Goal: Information Seeking & Learning: Learn about a topic

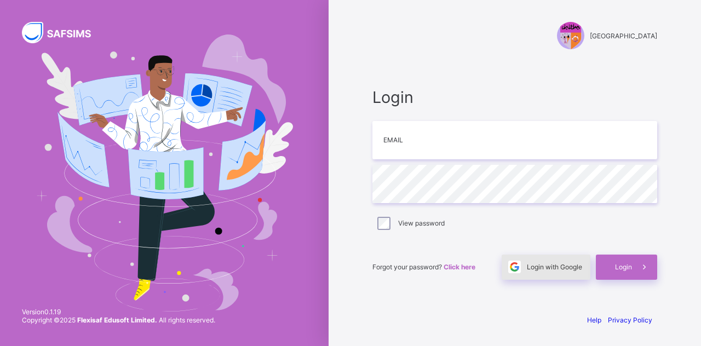
click at [541, 261] on div "Login with Google" at bounding box center [546, 267] width 89 height 25
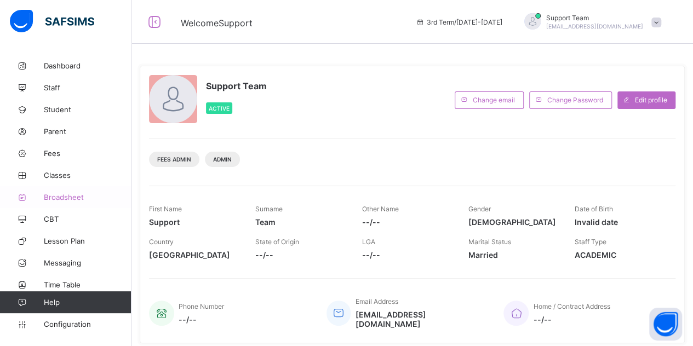
click at [59, 197] on span "Broadsheet" at bounding box center [88, 197] width 88 height 9
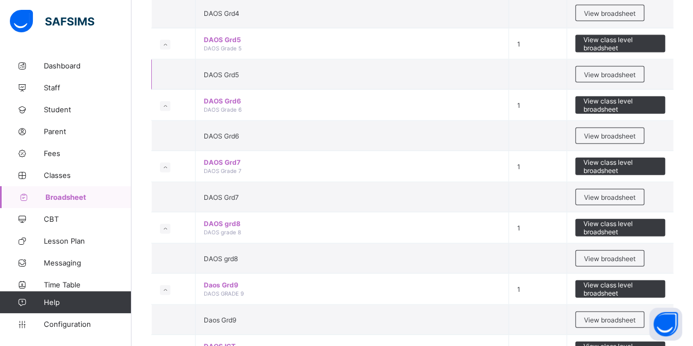
scroll to position [1314, 0]
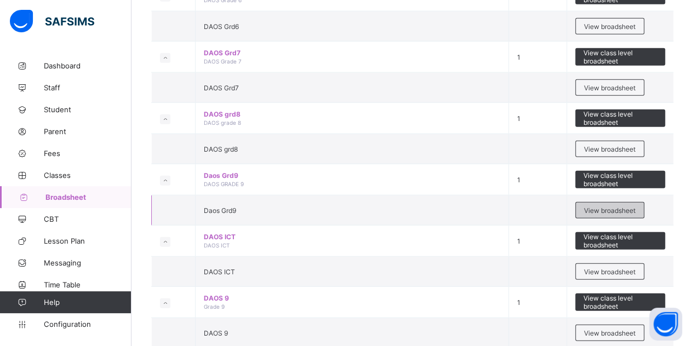
click at [604, 206] on span "View broadsheet" at bounding box center [609, 210] width 51 height 8
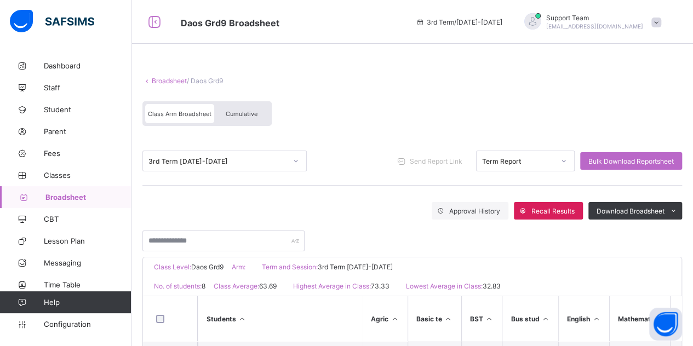
scroll to position [109, 0]
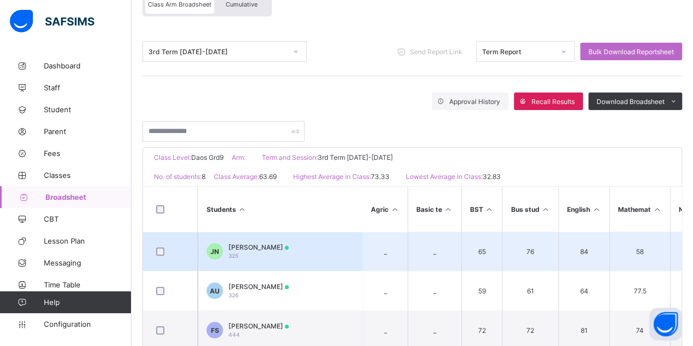
click at [247, 239] on td "JN Jayden Ngonadi 325" at bounding box center [280, 251] width 164 height 39
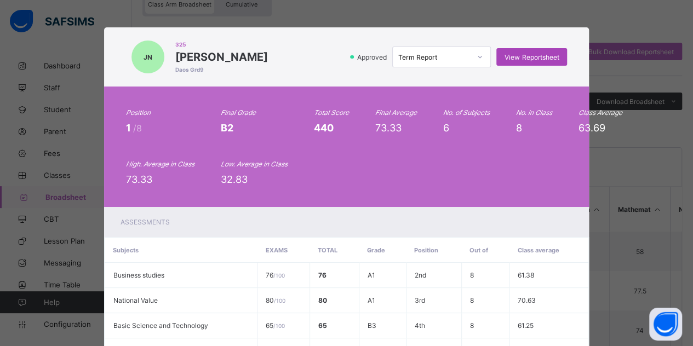
click at [523, 62] on div "View Reportsheet" at bounding box center [531, 57] width 71 height 18
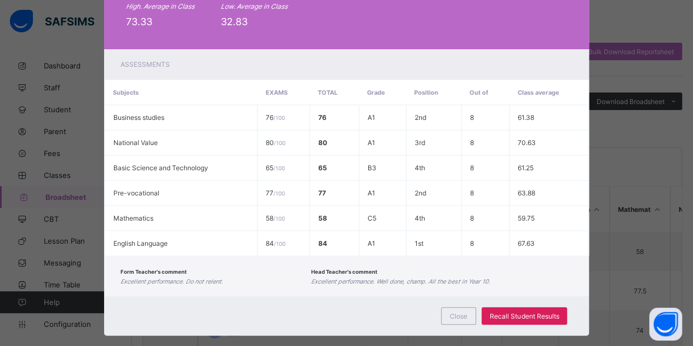
scroll to position [169, 0]
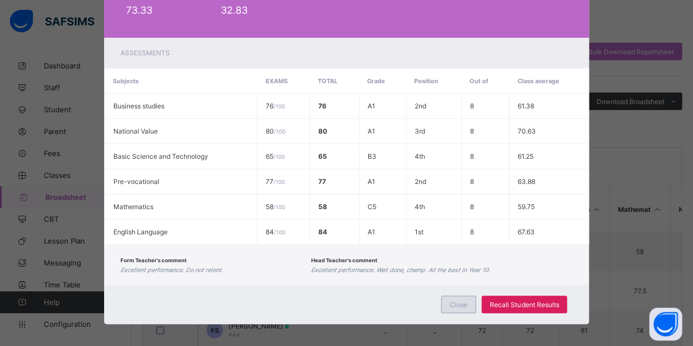
click at [469, 296] on div "Close" at bounding box center [458, 305] width 35 height 18
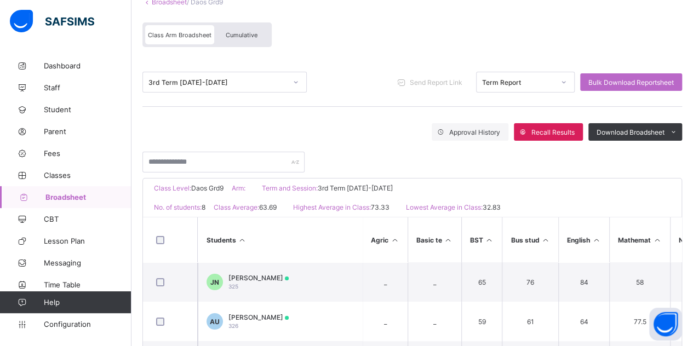
scroll to position [0, 0]
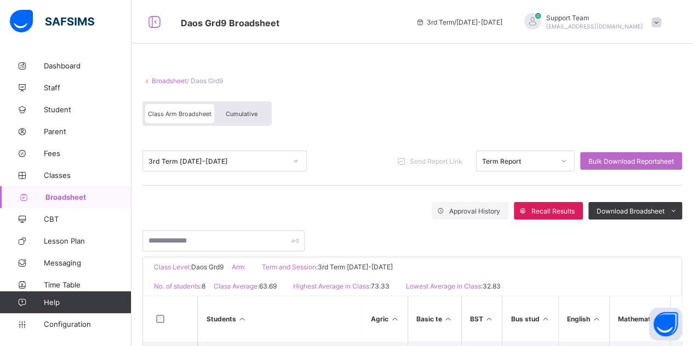
click at [243, 123] on div "Class Arm Broadsheet Cumulative" at bounding box center [206, 113] width 129 height 25
click at [245, 113] on span "Cumulative" at bounding box center [242, 114] width 32 height 8
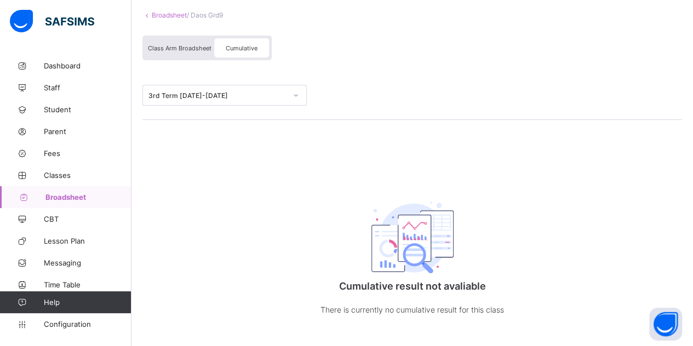
scroll to position [80, 0]
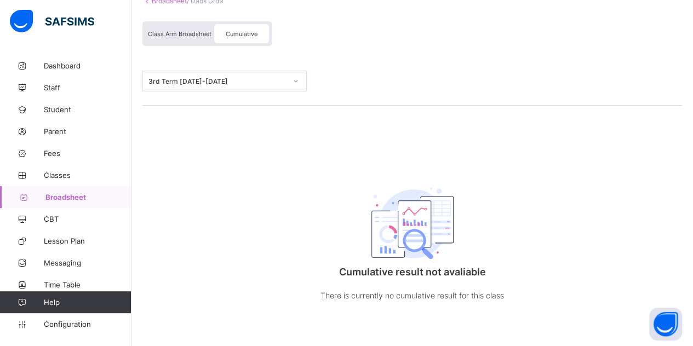
click at [173, 41] on div "Class Arm Broadsheet" at bounding box center [179, 33] width 69 height 19
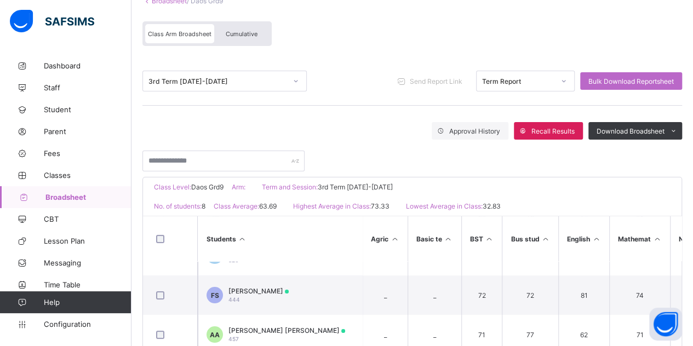
scroll to position [91, 0]
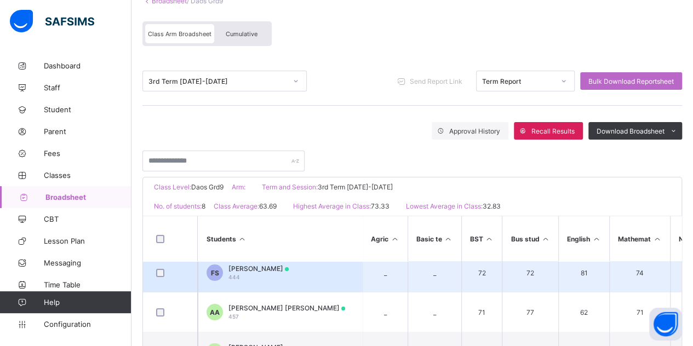
click at [268, 264] on span "Fareed Abayomi Saliu" at bounding box center [258, 268] width 60 height 8
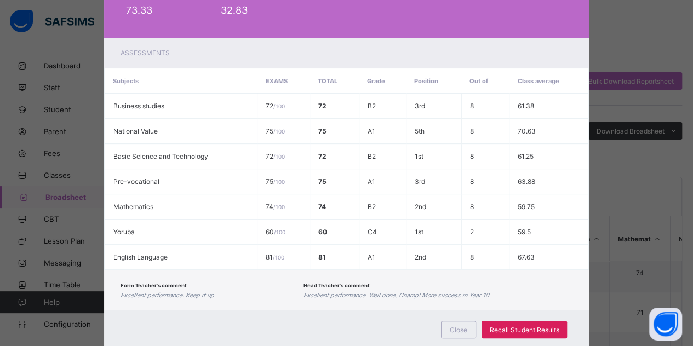
scroll to position [0, 0]
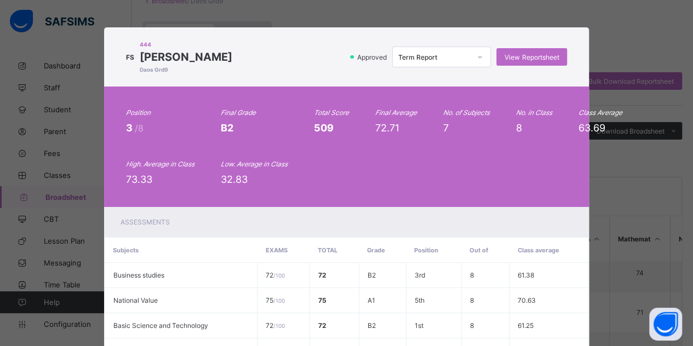
click at [427, 51] on div "Term Report" at bounding box center [431, 56] width 77 height 15
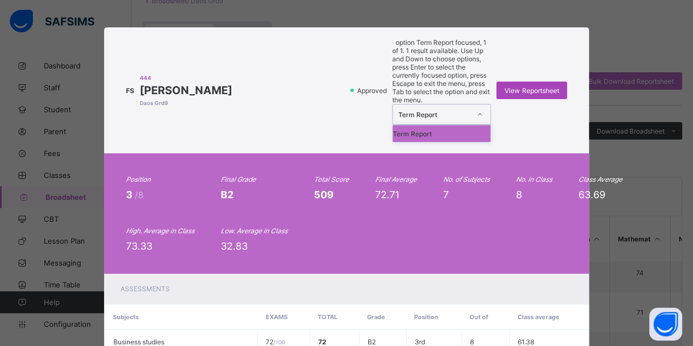
click at [515, 87] on span "View Reportsheet" at bounding box center [531, 91] width 54 height 8
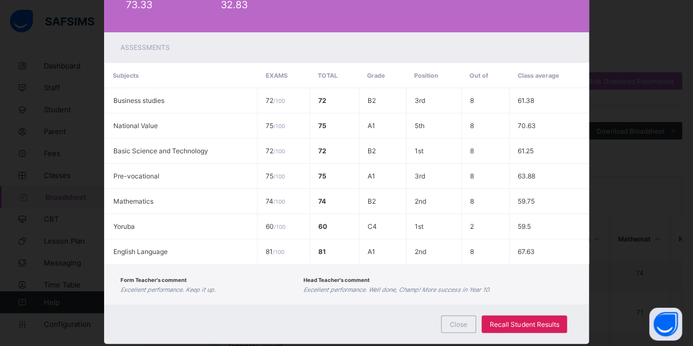
scroll to position [194, 0]
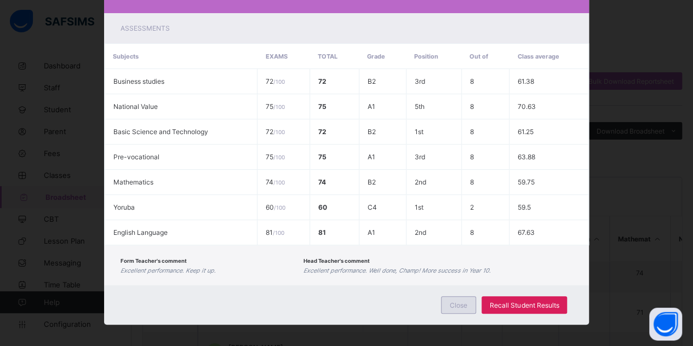
click at [464, 302] on span "Close" at bounding box center [458, 305] width 18 height 8
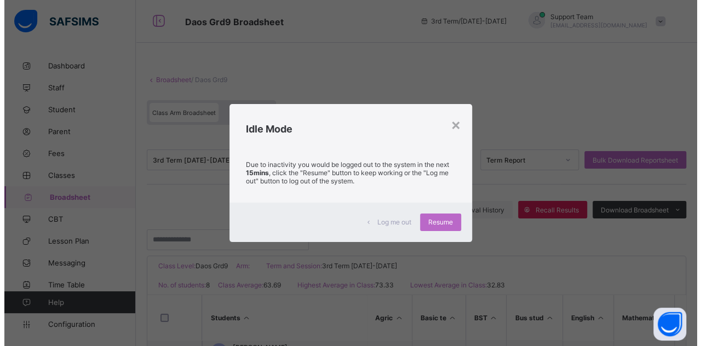
scroll to position [0, 0]
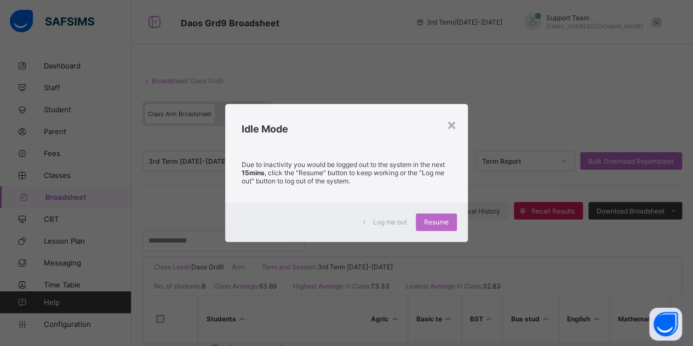
click at [390, 222] on span "Log me out" at bounding box center [390, 222] width 34 height 8
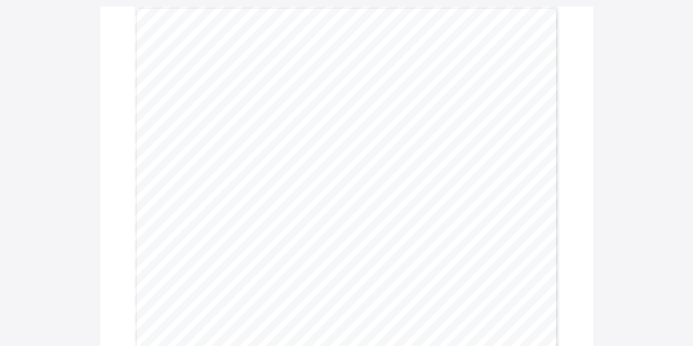
scroll to position [109, 0]
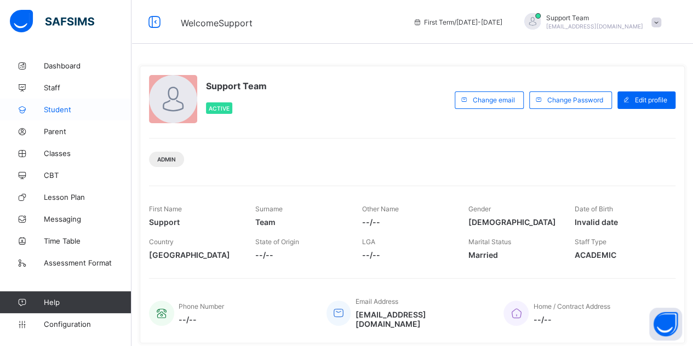
click at [59, 107] on span "Student" at bounding box center [88, 109] width 88 height 9
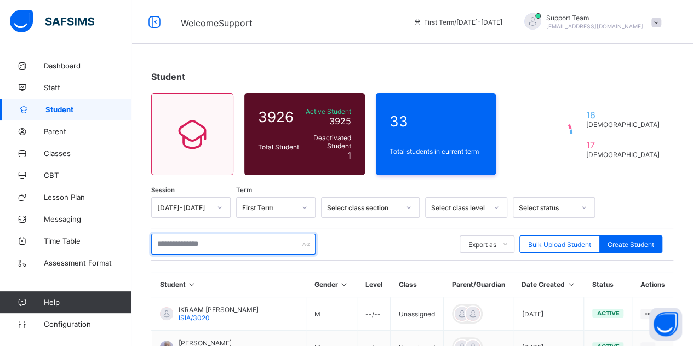
click at [233, 247] on input "text" at bounding box center [233, 244] width 164 height 21
paste input "**********"
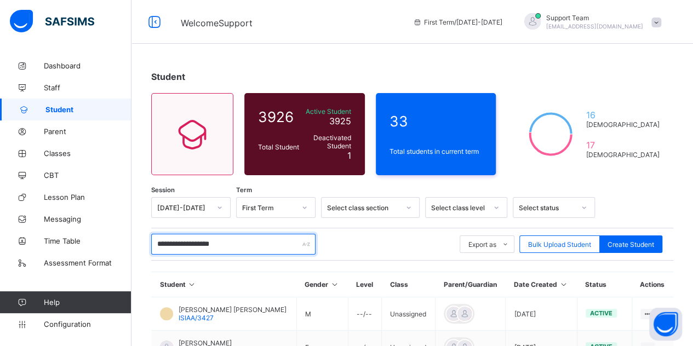
scroll to position [109, 0]
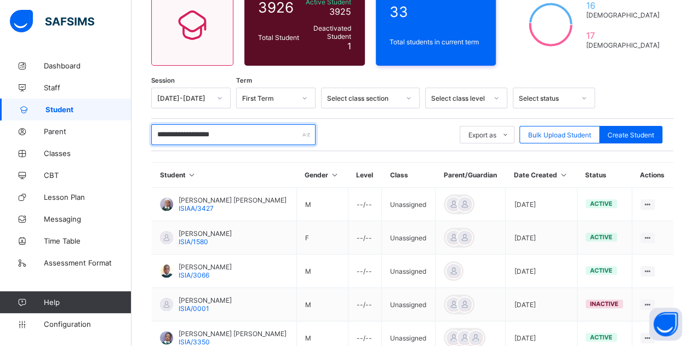
drag, startPoint x: 189, startPoint y: 137, endPoint x: 253, endPoint y: 148, distance: 65.0
click at [253, 148] on div "**********" at bounding box center [412, 134] width 522 height 33
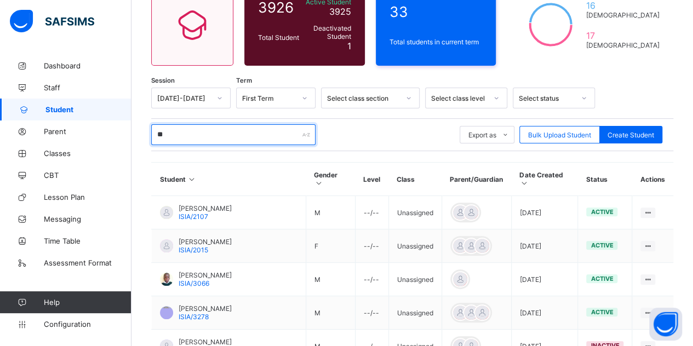
type input "*"
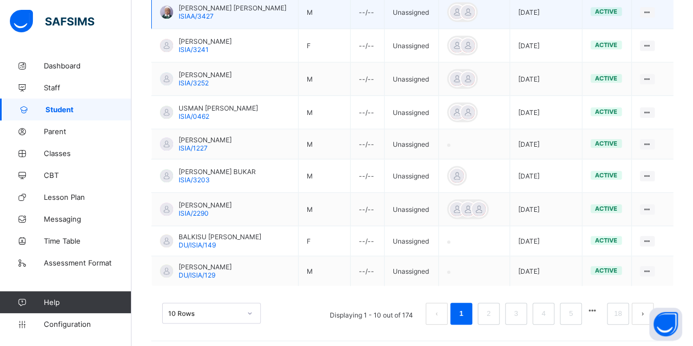
scroll to position [335, 0]
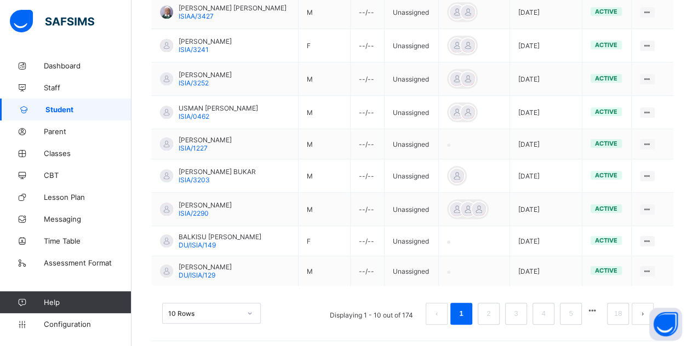
type input "**********"
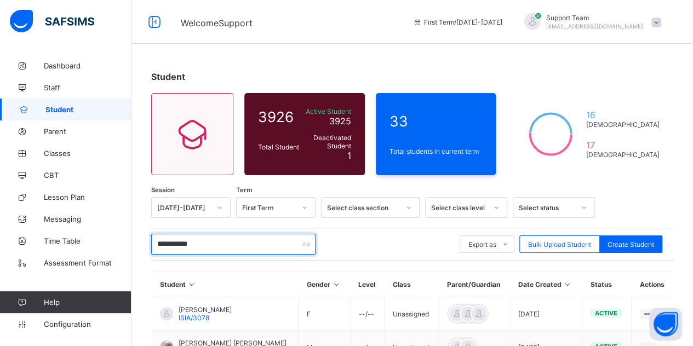
scroll to position [55, 0]
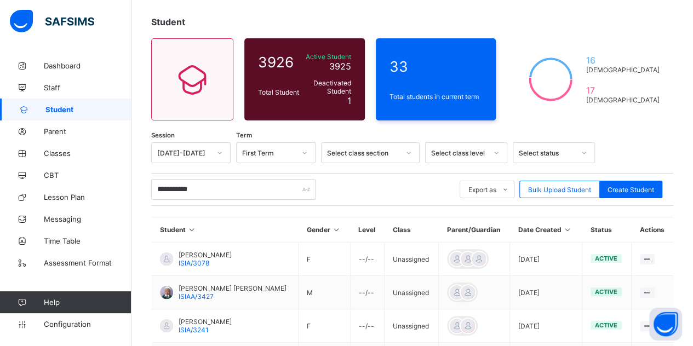
click at [210, 151] on div at bounding box center [219, 153] width 19 height 18
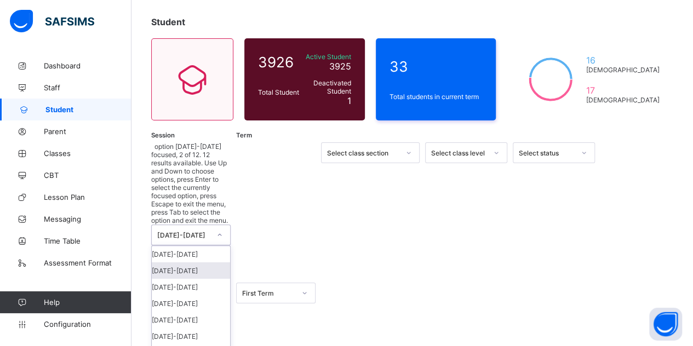
click at [201, 262] on div "[DATE]-[DATE]" at bounding box center [191, 270] width 78 height 16
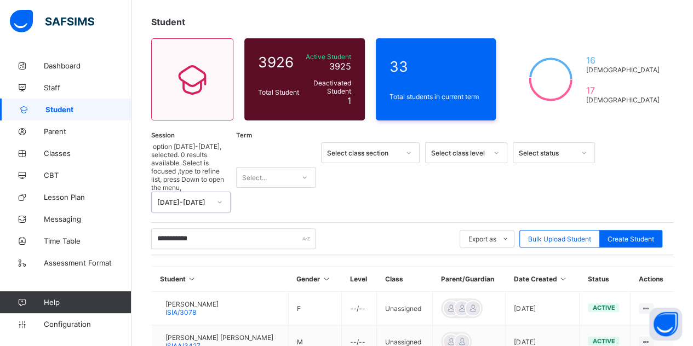
click at [492, 154] on div at bounding box center [496, 153] width 19 height 18
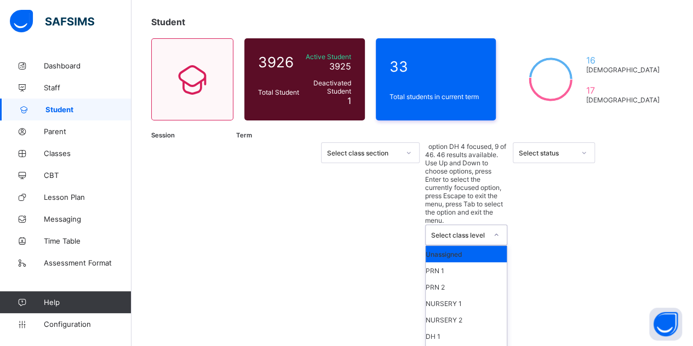
scroll to position [109, 0]
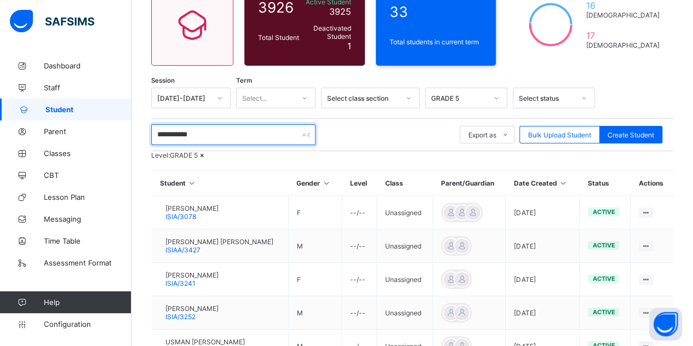
drag, startPoint x: 233, startPoint y: 132, endPoint x: 139, endPoint y: 131, distance: 94.2
click at [139, 131] on div "**********" at bounding box center [411, 265] width 561 height 641
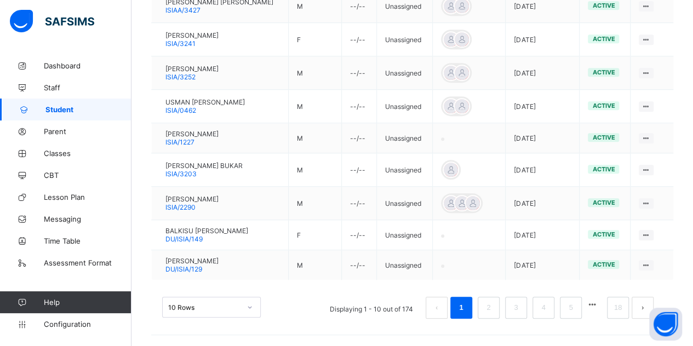
scroll to position [373, 0]
click at [493, 309] on link "2" at bounding box center [488, 308] width 10 height 14
click at [493, 313] on link "2" at bounding box center [488, 308] width 10 height 14
click at [493, 305] on link "2" at bounding box center [488, 308] width 10 height 14
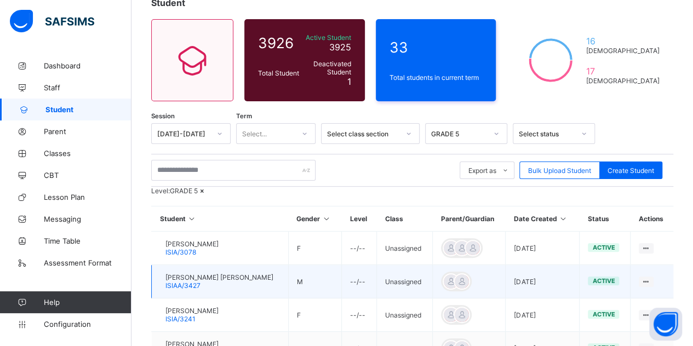
scroll to position [0, 0]
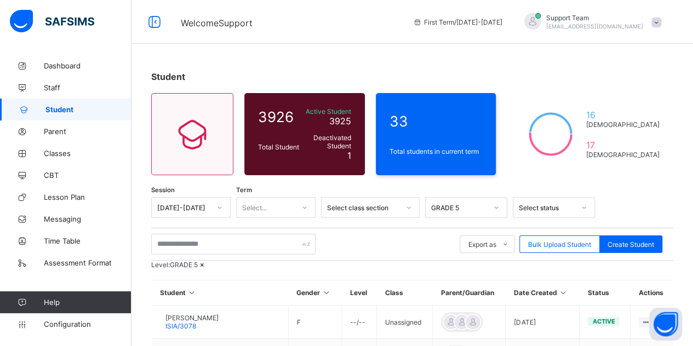
click at [207, 269] on icon at bounding box center [202, 265] width 9 height 8
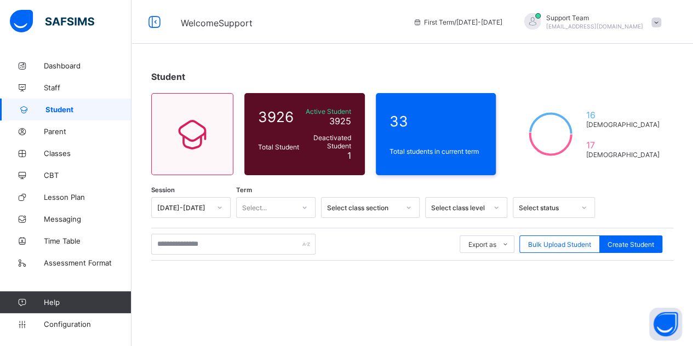
click at [281, 205] on div "Select..." at bounding box center [265, 207] width 57 height 15
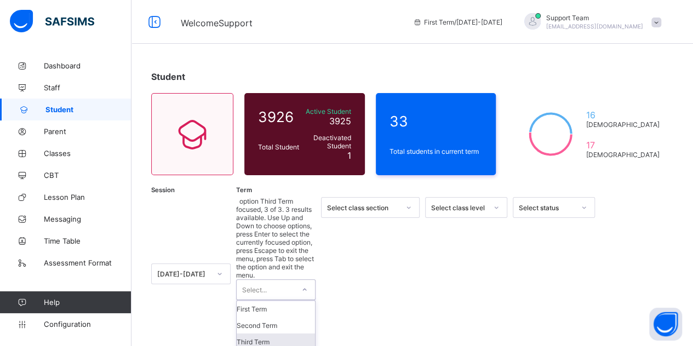
click at [274, 333] on div "Third Term" at bounding box center [276, 341] width 78 height 16
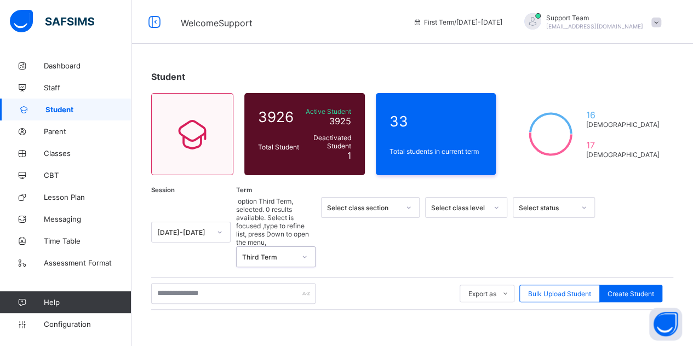
click at [474, 212] on div "Select class level" at bounding box center [466, 207] width 82 height 21
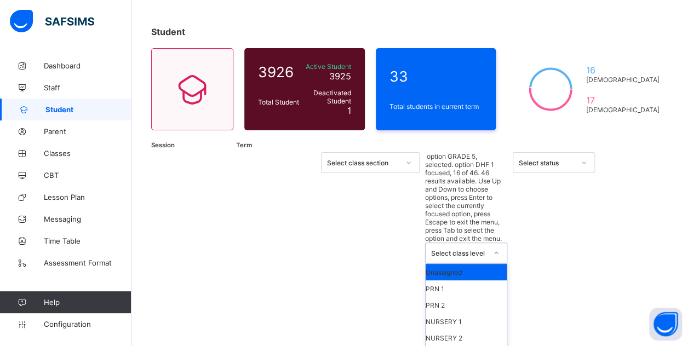
scroll to position [164, 0]
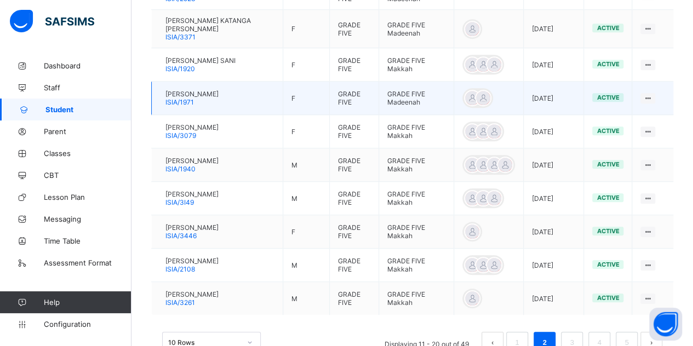
scroll to position [393, 0]
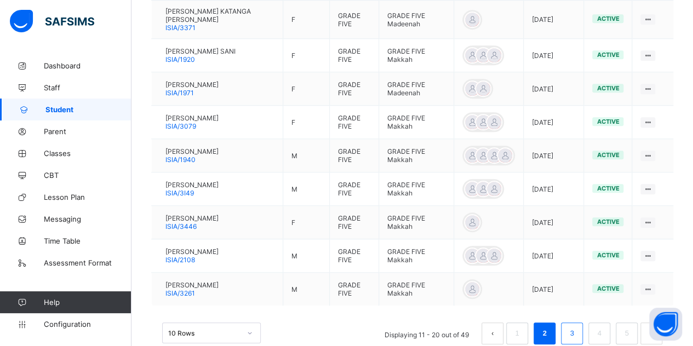
click at [575, 326] on link "3" at bounding box center [571, 333] width 10 height 14
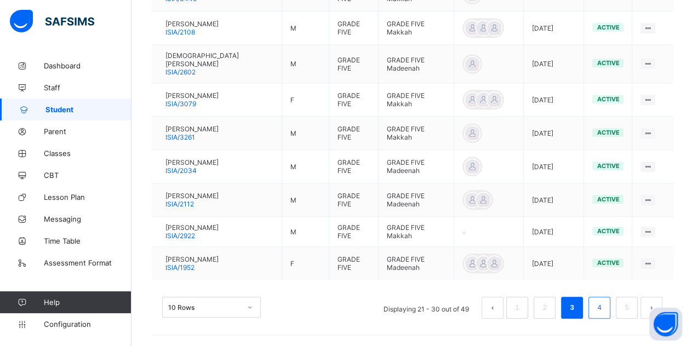
click at [604, 312] on link "4" at bounding box center [598, 308] width 10 height 14
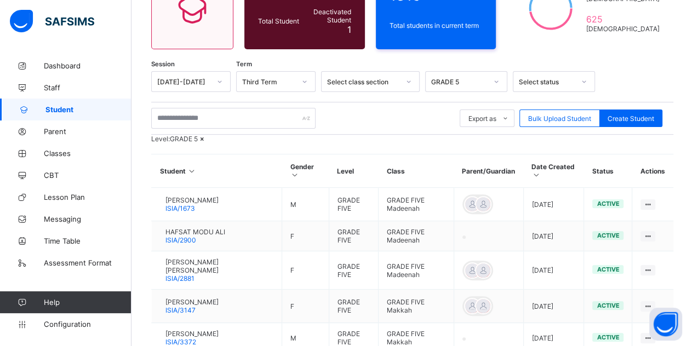
scroll to position [110, 0]
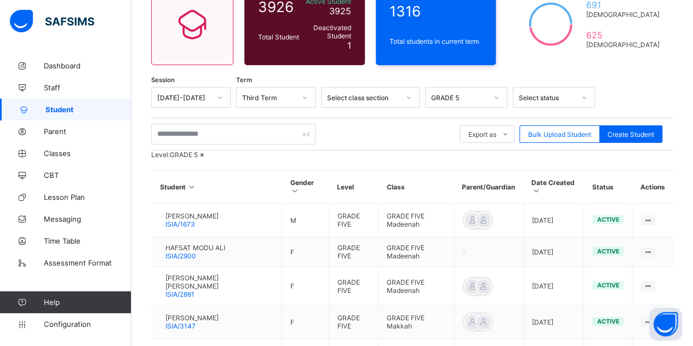
click at [207, 159] on icon at bounding box center [202, 155] width 9 height 8
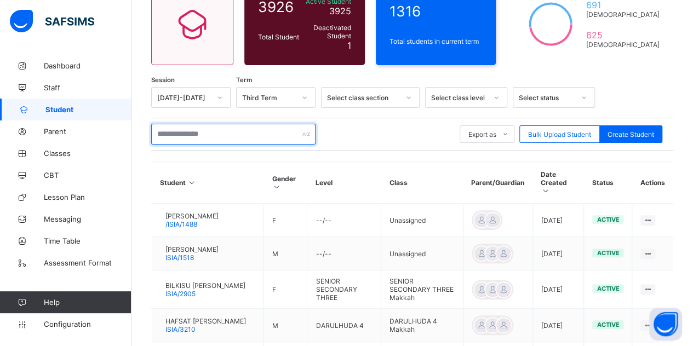
click at [215, 135] on input "text" at bounding box center [233, 134] width 164 height 21
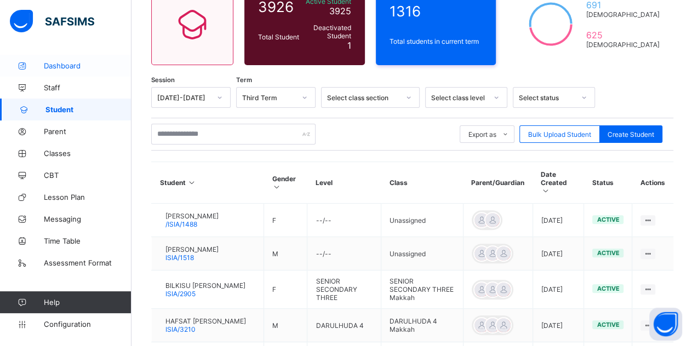
click at [66, 76] on link "Dashboard" at bounding box center [65, 66] width 131 height 22
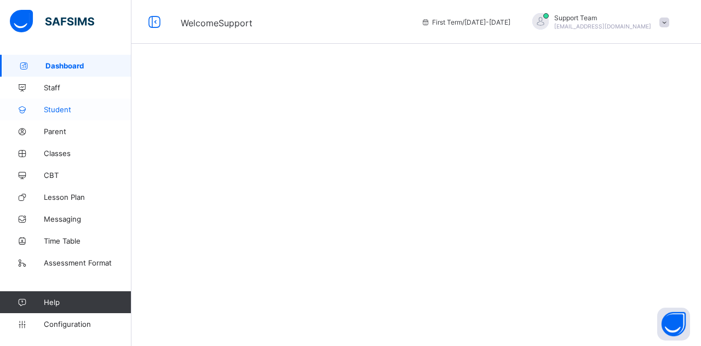
click at [90, 106] on span "Student" at bounding box center [88, 109] width 88 height 9
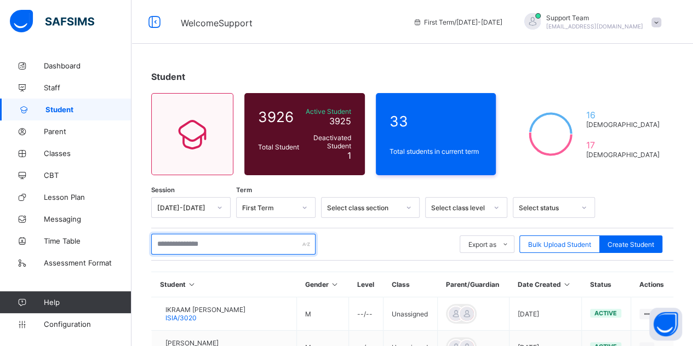
click at [178, 245] on input "text" at bounding box center [233, 244] width 164 height 21
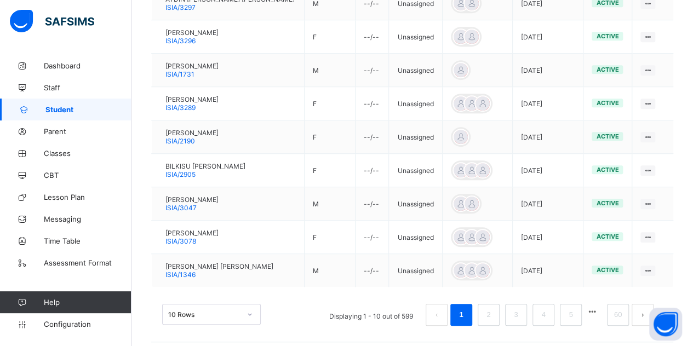
scroll to position [347, 0]
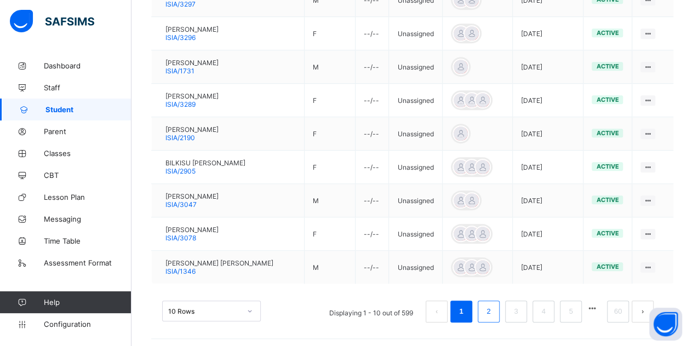
type input "*****"
click at [488, 305] on li "2" at bounding box center [488, 312] width 22 height 22
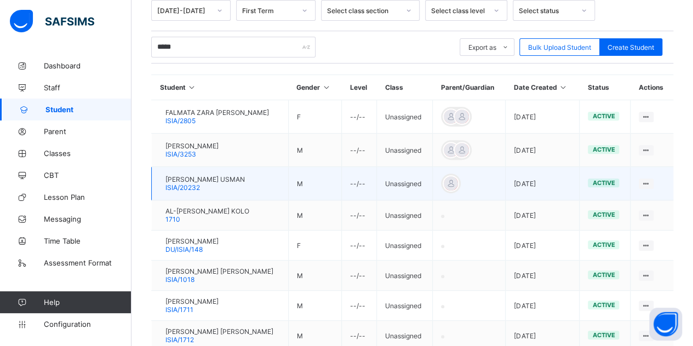
scroll to position [214, 0]
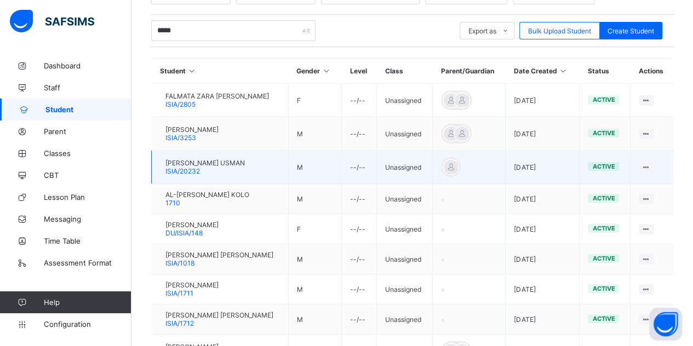
click at [243, 160] on span "[PERSON_NAME] USMAN" at bounding box center [204, 163] width 79 height 8
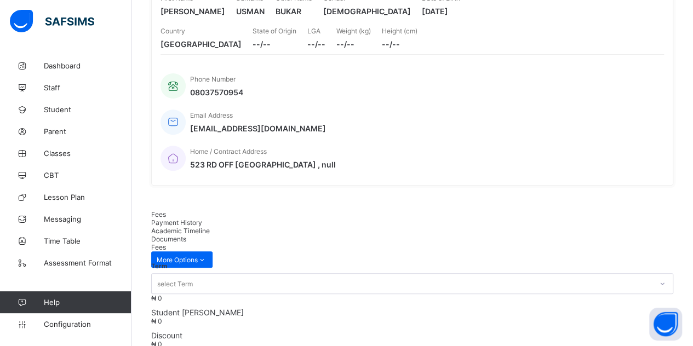
scroll to position [159, 0]
click at [210, 226] on span "Academic Timeline" at bounding box center [180, 230] width 59 height 8
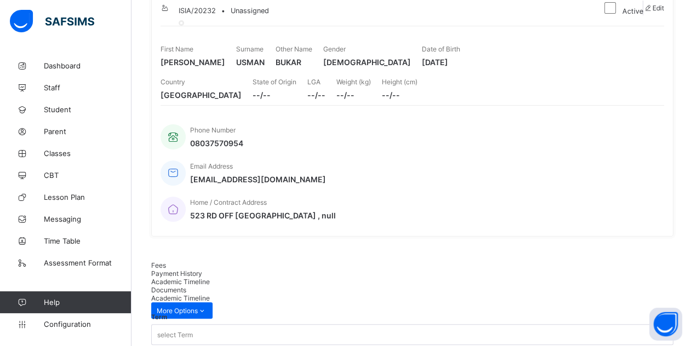
scroll to position [106, 0]
click at [202, 270] on span "Payment History" at bounding box center [176, 274] width 51 height 8
click at [210, 278] on span "Academic Timeline" at bounding box center [180, 282] width 59 height 8
click at [202, 270] on span "Payment History" at bounding box center [176, 274] width 51 height 8
click at [210, 278] on span "Academic Timeline" at bounding box center [180, 282] width 59 height 8
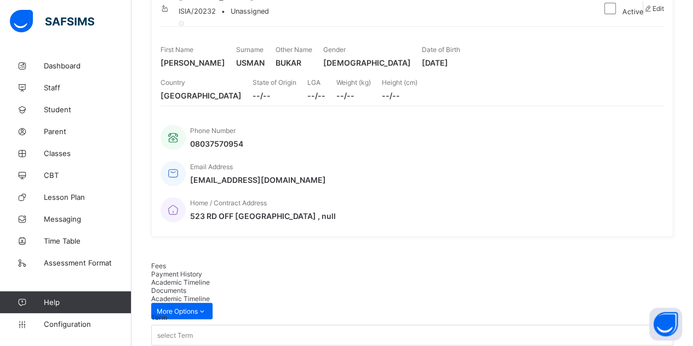
scroll to position [0, 0]
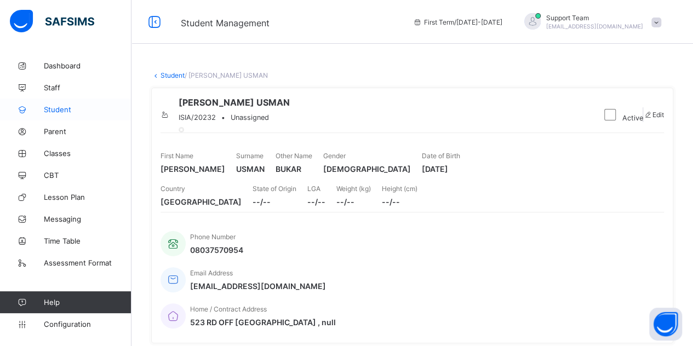
click at [82, 108] on span "Student" at bounding box center [88, 109] width 88 height 9
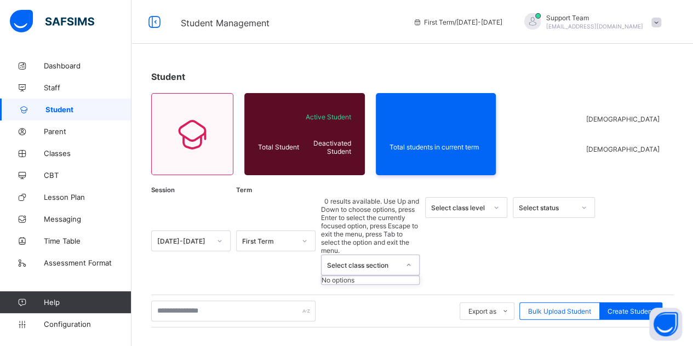
click at [372, 261] on div "Select class section" at bounding box center [363, 265] width 72 height 8
click at [289, 237] on div "First Term" at bounding box center [268, 241] width 53 height 8
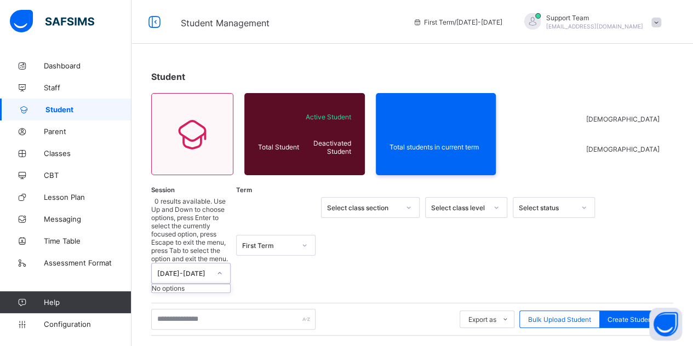
click at [191, 269] on div "[DATE]-[DATE]" at bounding box center [183, 273] width 53 height 8
click at [274, 241] on div "First Term" at bounding box center [268, 245] width 53 height 8
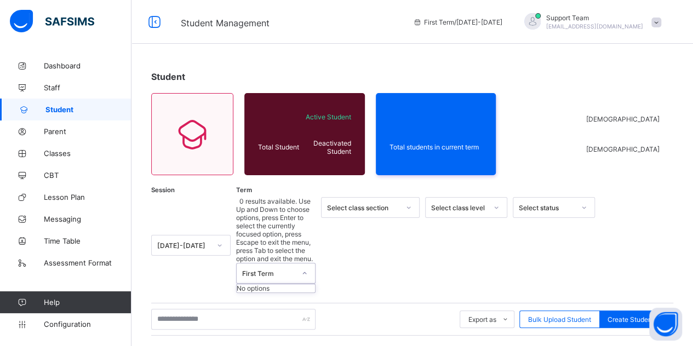
click at [206, 238] on div "[DATE]-[DATE]" at bounding box center [180, 245] width 57 height 15
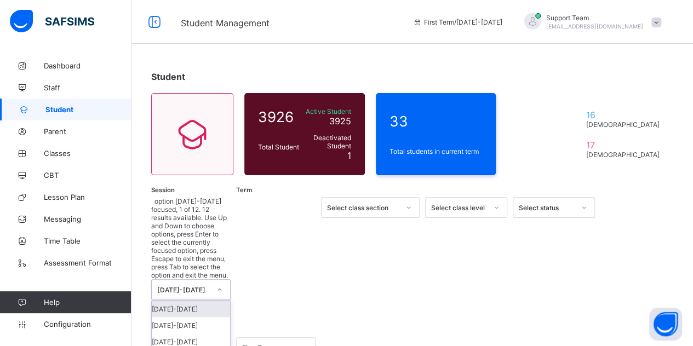
scroll to position [55, 0]
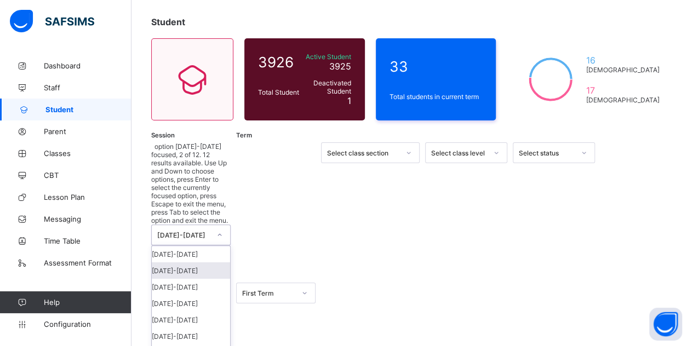
click at [176, 262] on div "[DATE]-[DATE]" at bounding box center [191, 270] width 78 height 16
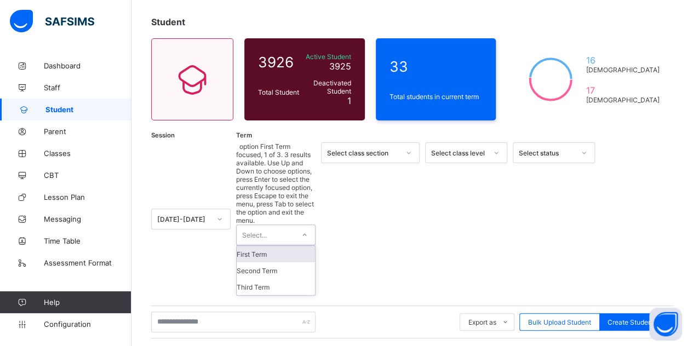
click at [273, 224] on div "Select..." at bounding box center [275, 234] width 79 height 21
click at [261, 279] on div "Third Term" at bounding box center [276, 287] width 78 height 16
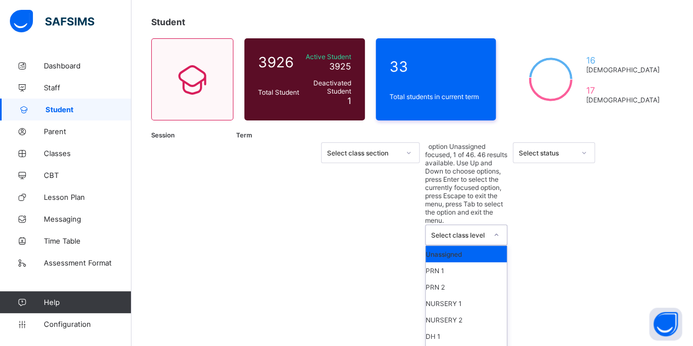
click at [466, 231] on div "Select class level" at bounding box center [459, 235] width 56 height 8
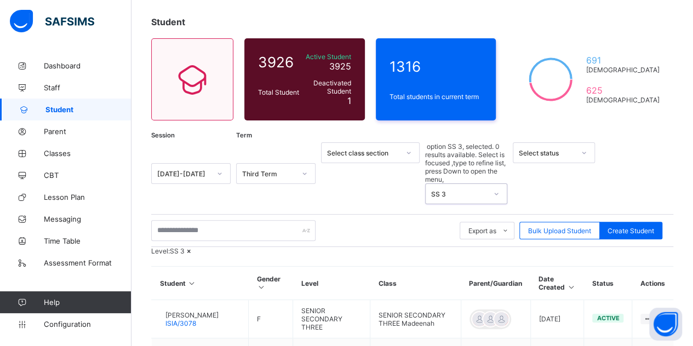
scroll to position [164, 0]
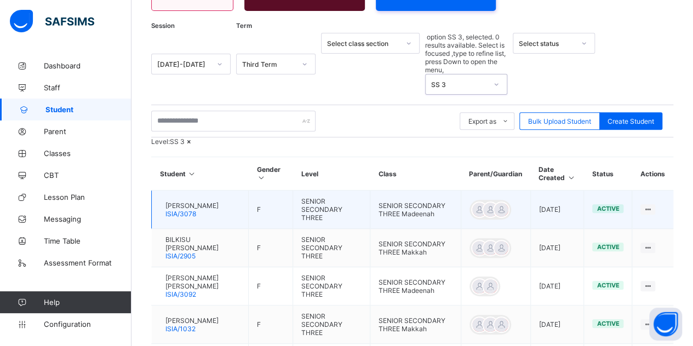
click at [196, 210] on span "ISIA/3078" at bounding box center [180, 214] width 31 height 8
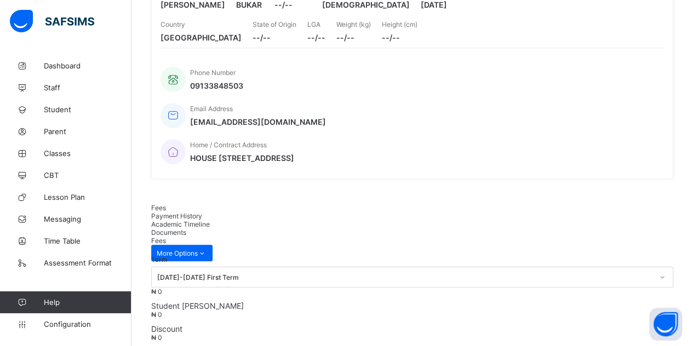
click at [210, 220] on span "Academic Timeline" at bounding box center [180, 224] width 59 height 8
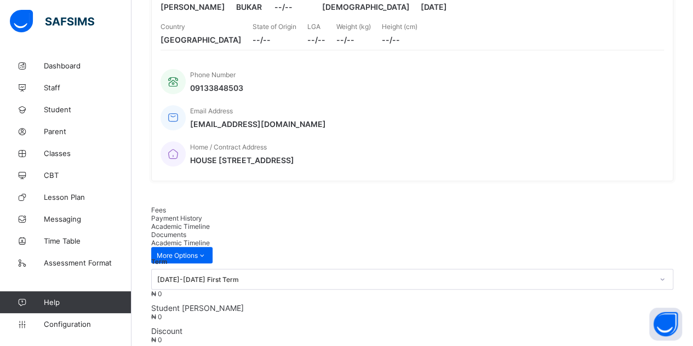
scroll to position [164, 0]
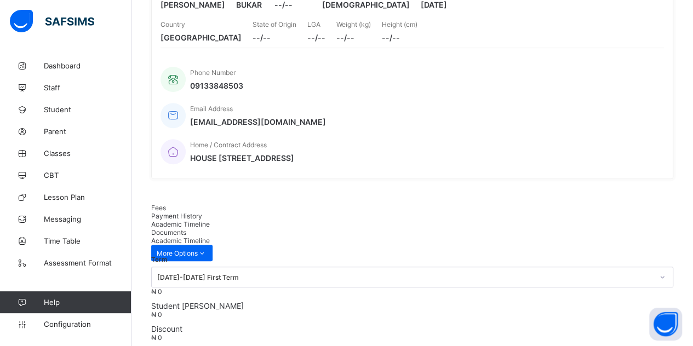
click at [199, 212] on div "Payment History" at bounding box center [412, 216] width 522 height 8
click at [210, 220] on span "Academic Timeline" at bounding box center [180, 224] width 59 height 8
click at [239, 220] on div "Academic Timeline" at bounding box center [412, 224] width 522 height 8
click at [186, 228] on span "Documents" at bounding box center [168, 232] width 35 height 8
click at [202, 212] on span "Payment History" at bounding box center [176, 216] width 51 height 8
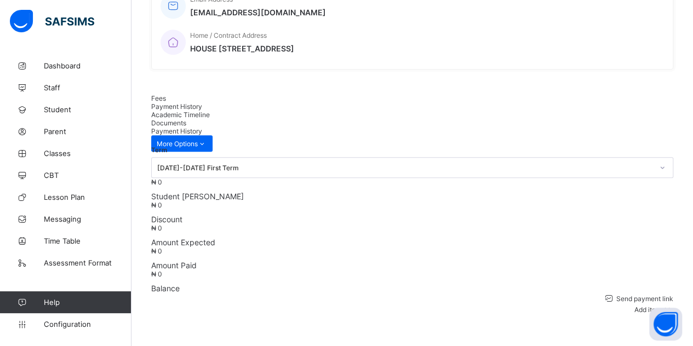
scroll to position [252, 0]
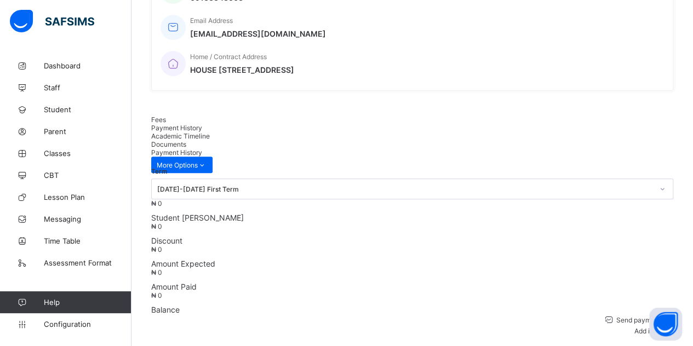
click at [172, 117] on div "Fees" at bounding box center [412, 120] width 522 height 8
click at [275, 132] on div "Academic Timeline" at bounding box center [412, 136] width 522 height 8
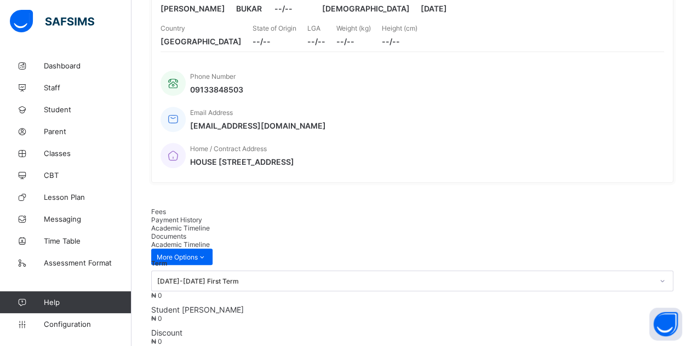
scroll to position [164, 0]
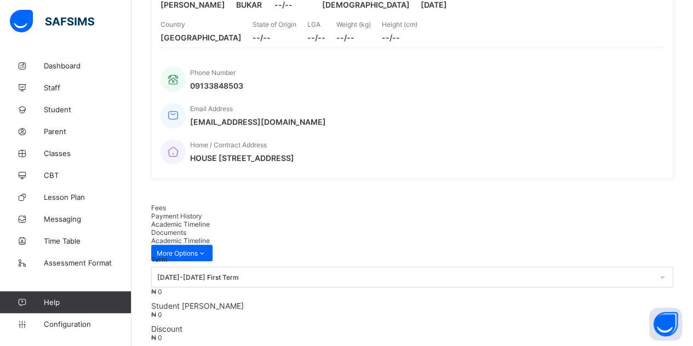
click at [312, 228] on div "Documents" at bounding box center [412, 232] width 522 height 8
click at [210, 220] on span "Academic Timeline" at bounding box center [180, 224] width 59 height 8
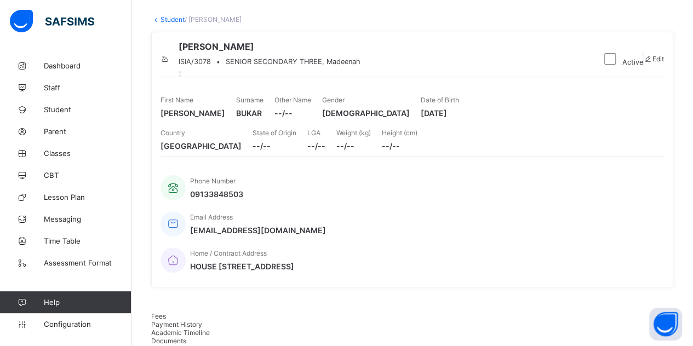
scroll to position [0, 0]
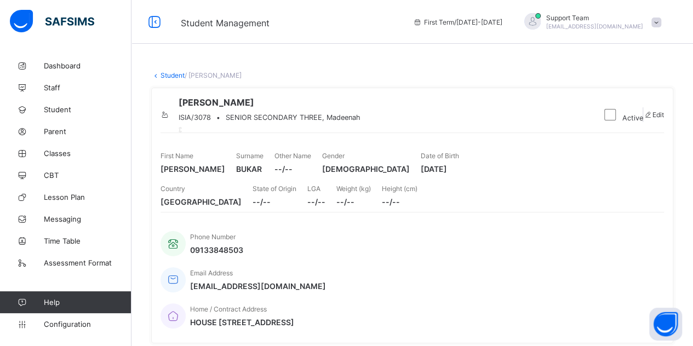
click at [175, 73] on link "Student" at bounding box center [172, 75] width 24 height 8
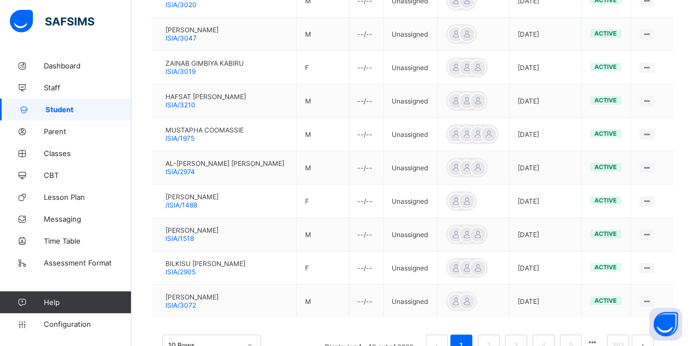
scroll to position [347, 0]
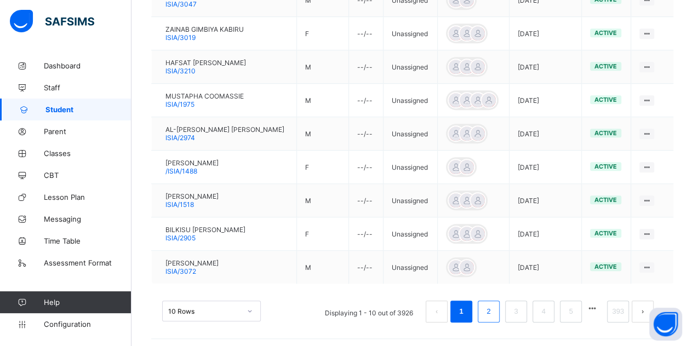
click at [493, 307] on link "2" at bounding box center [488, 311] width 10 height 14
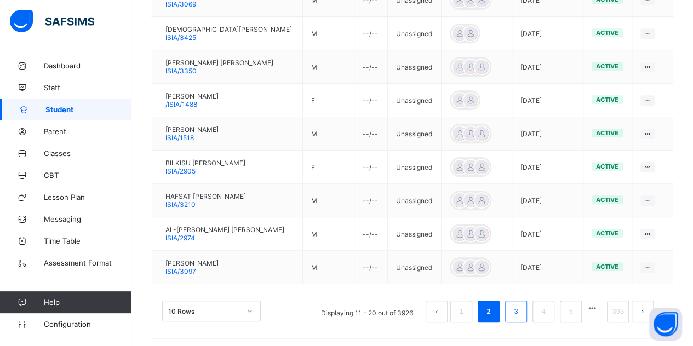
click at [527, 312] on li "3" at bounding box center [516, 312] width 22 height 22
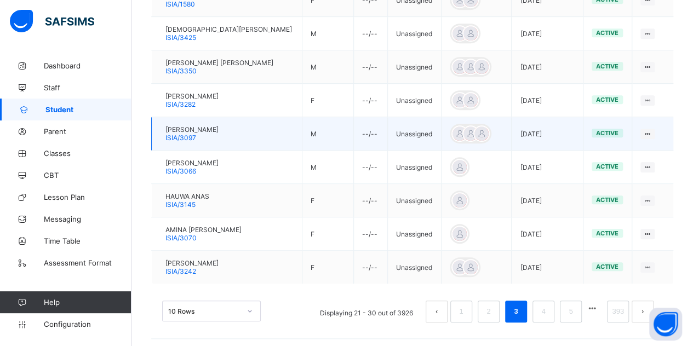
click at [181, 127] on span "[PERSON_NAME]" at bounding box center [191, 129] width 53 height 8
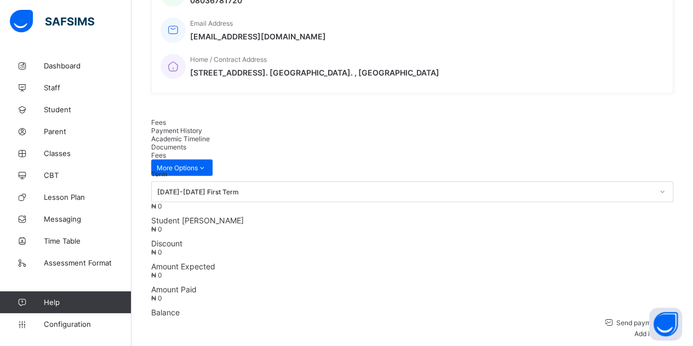
scroll to position [183, 0]
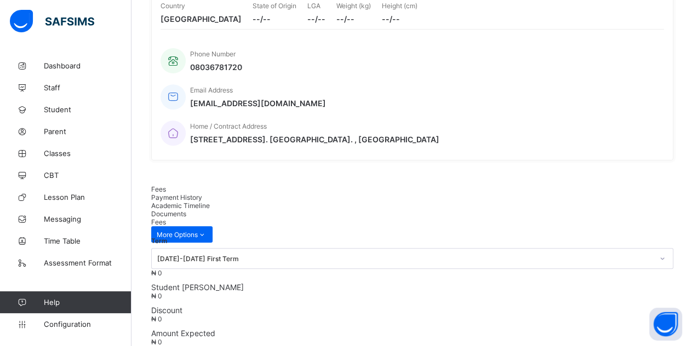
click at [259, 201] on div "Academic Timeline" at bounding box center [412, 205] width 522 height 8
click at [210, 201] on span "Academic Timeline" at bounding box center [180, 205] width 59 height 8
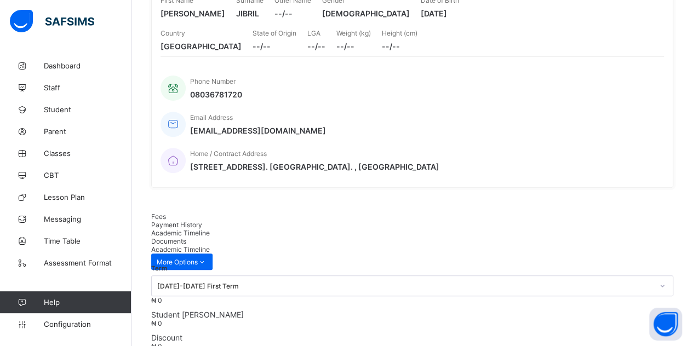
scroll to position [51, 0]
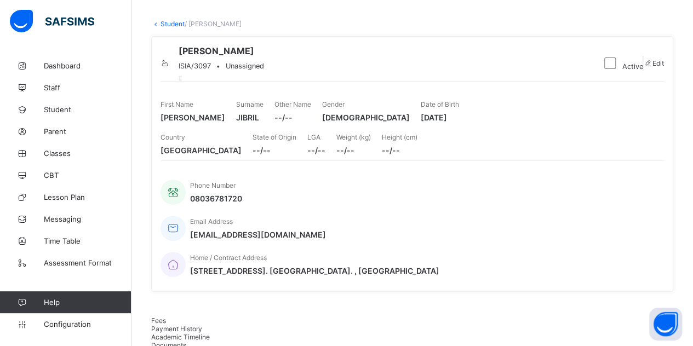
click at [172, 24] on link "Student" at bounding box center [172, 24] width 24 height 8
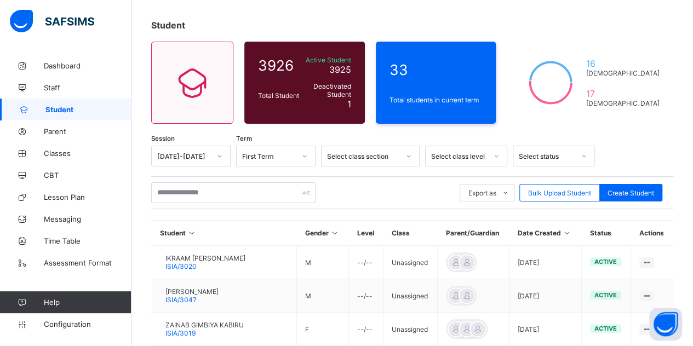
click at [534, 156] on div "Select status" at bounding box center [546, 156] width 56 height 8
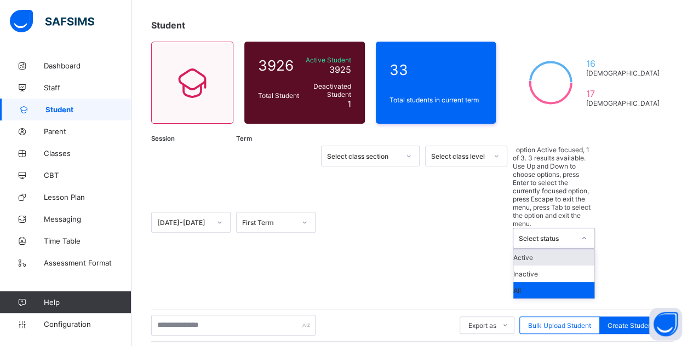
click at [538, 249] on div "Active" at bounding box center [553, 257] width 81 height 16
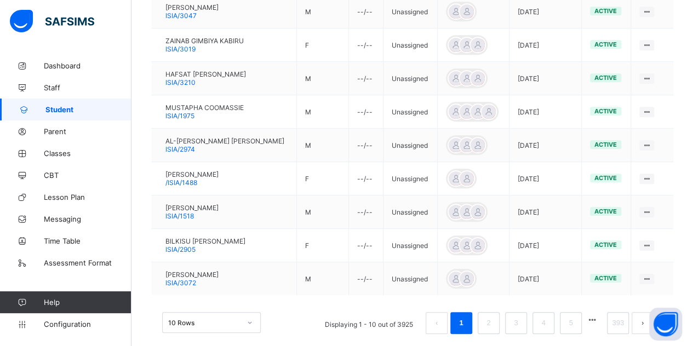
scroll to position [385, 0]
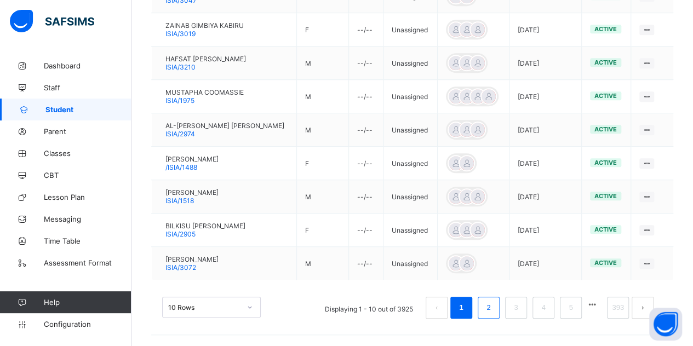
click at [493, 305] on link "2" at bounding box center [488, 308] width 10 height 14
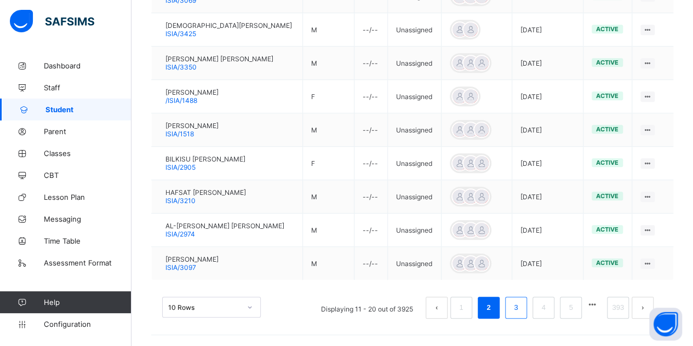
click at [527, 312] on li "3" at bounding box center [516, 308] width 22 height 22
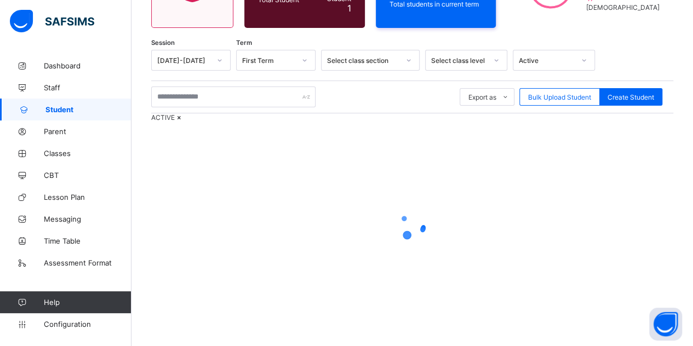
scroll to position [385, 0]
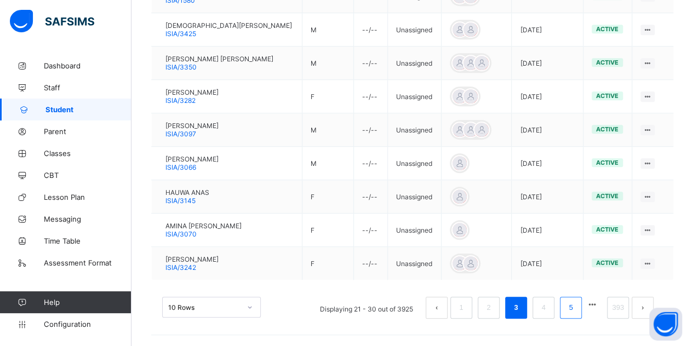
click at [577, 316] on li "5" at bounding box center [571, 308] width 22 height 22
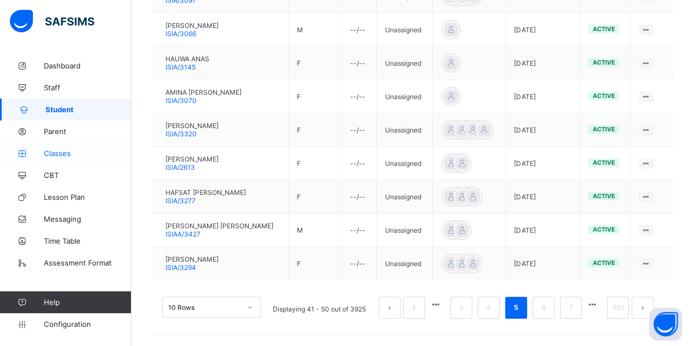
click at [40, 149] on icon at bounding box center [22, 153] width 44 height 8
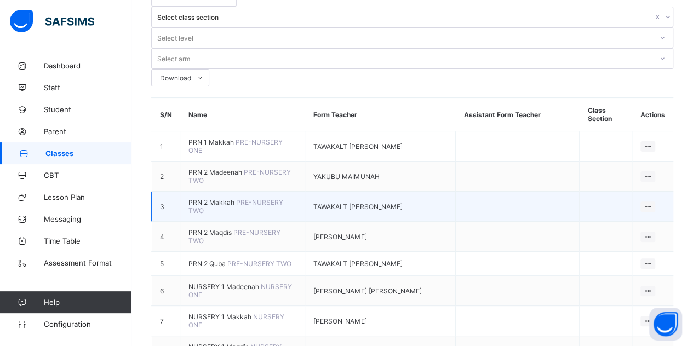
scroll to position [219, 0]
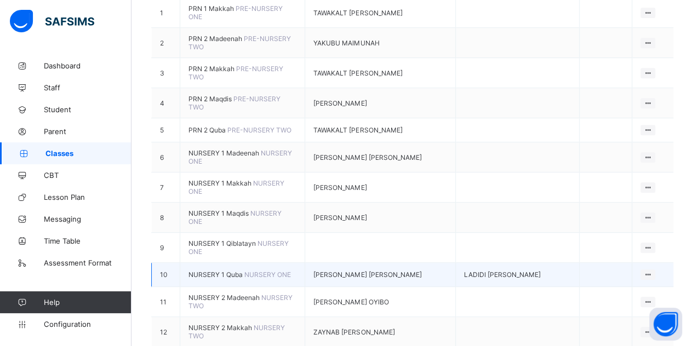
click at [218, 270] on span "NURSERY 1 Quba" at bounding box center [216, 274] width 56 height 8
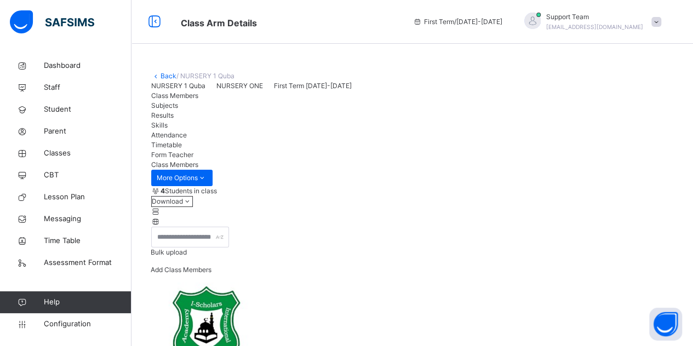
click at [619, 7] on div "First Term / [DATE]-[DATE] Support Team [EMAIL_ADDRESS][DOMAIN_NAME]" at bounding box center [549, 22] width 285 height 44
click at [616, 26] on span "[EMAIL_ADDRESS][DOMAIN_NAME]" at bounding box center [594, 27] width 97 height 7
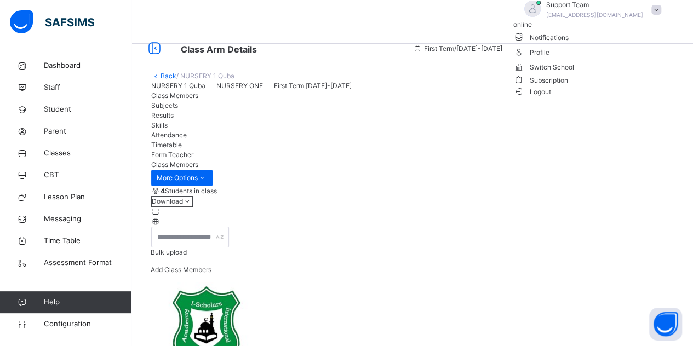
click at [568, 84] on span "Subscription" at bounding box center [540, 80] width 55 height 8
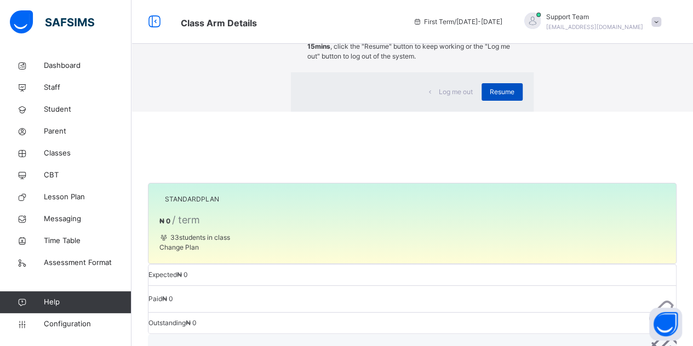
click at [489, 97] on span "Resume" at bounding box center [501, 92] width 25 height 10
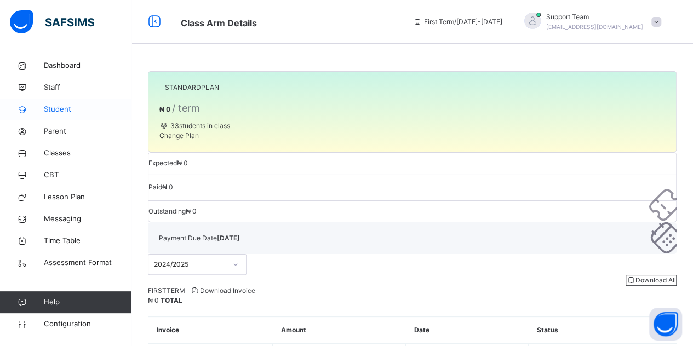
click at [49, 108] on span "Student" at bounding box center [88, 109] width 88 height 11
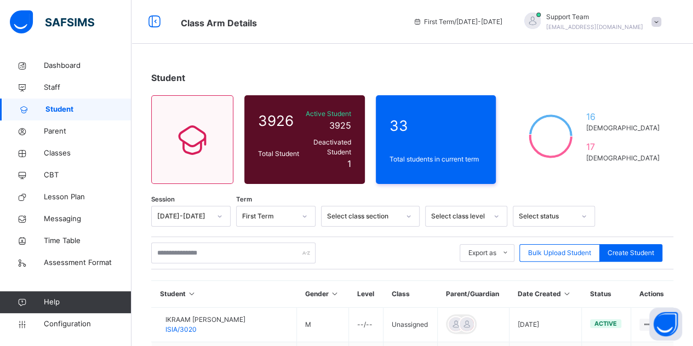
click at [187, 214] on div "[DATE]-[DATE]" at bounding box center [190, 216] width 79 height 21
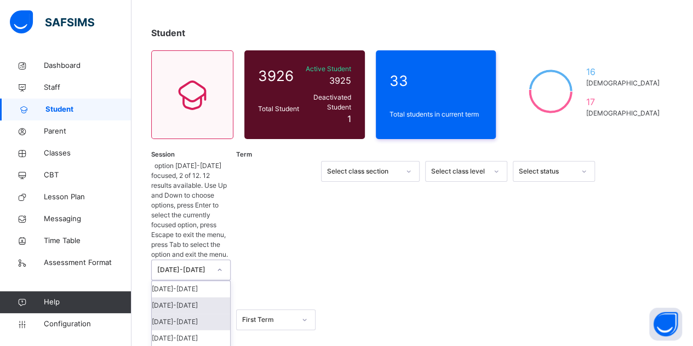
scroll to position [48, 0]
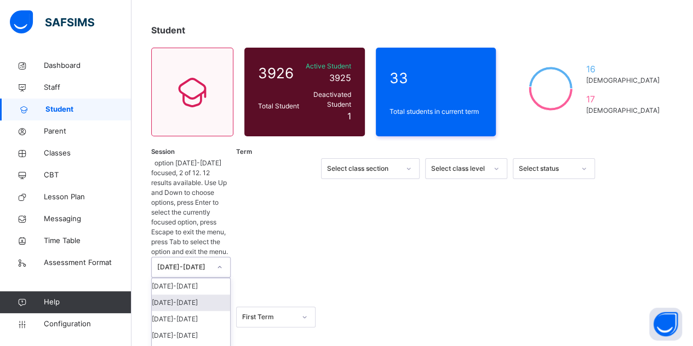
click at [185, 295] on div "[DATE]-[DATE]" at bounding box center [191, 303] width 78 height 16
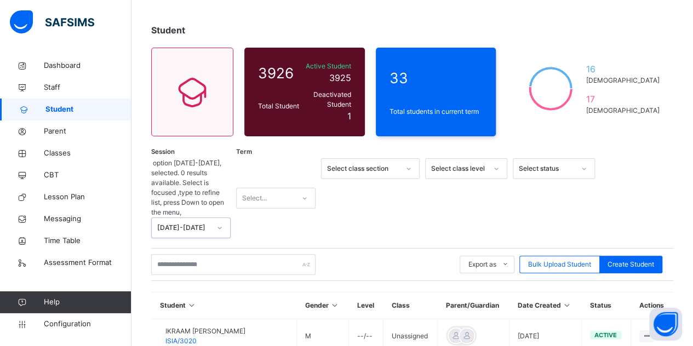
click at [301, 189] on div at bounding box center [304, 198] width 19 height 18
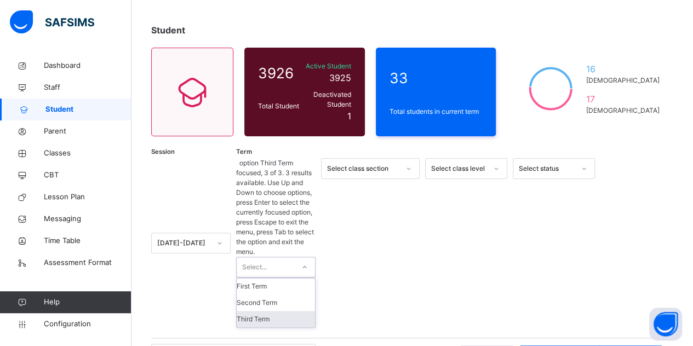
click at [261, 311] on div "Third Term" at bounding box center [276, 319] width 78 height 16
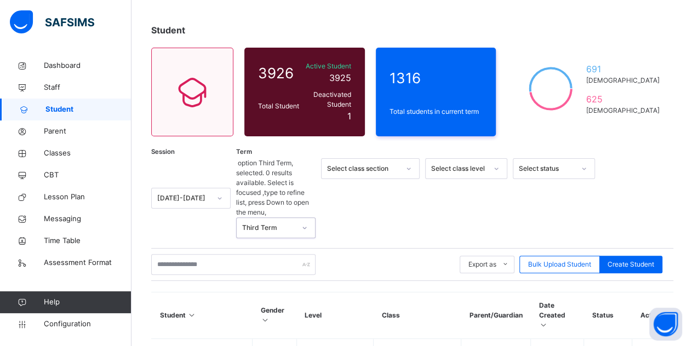
click at [435, 165] on div "Select class level" at bounding box center [459, 169] width 56 height 10
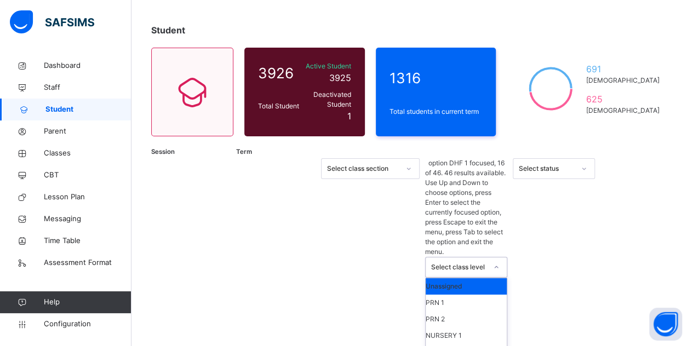
scroll to position [438, 0]
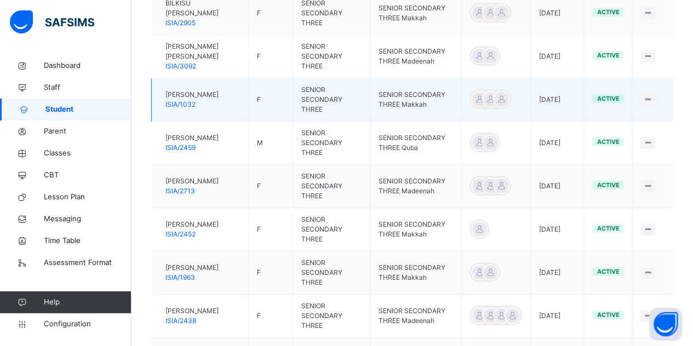
scroll to position [431, 0]
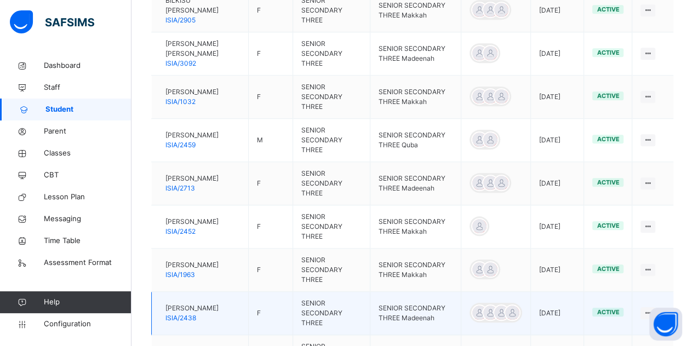
click at [196, 314] on span "ISIA/2438" at bounding box center [180, 318] width 31 height 8
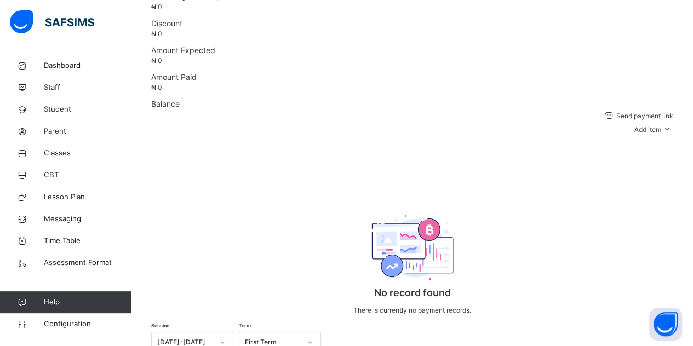
scroll to position [243, 0]
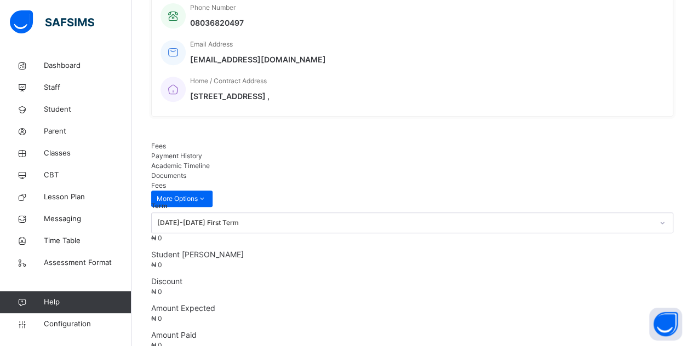
click at [286, 161] on div "Academic Timeline" at bounding box center [412, 166] width 522 height 10
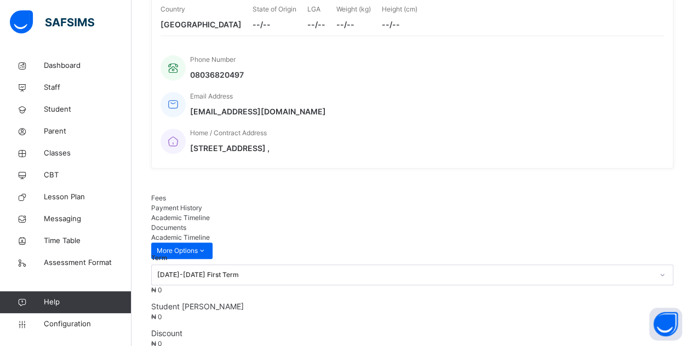
scroll to position [0, 0]
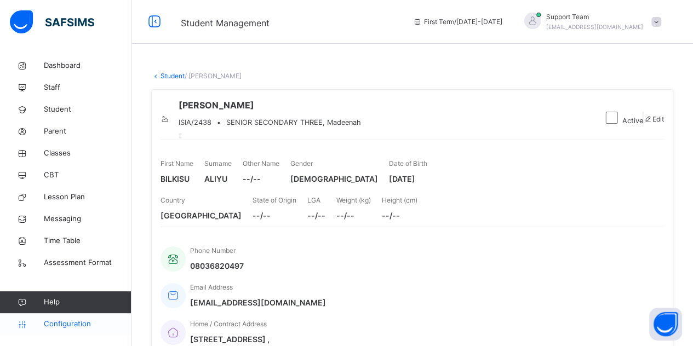
click at [77, 329] on span "Configuration" at bounding box center [87, 324] width 87 height 11
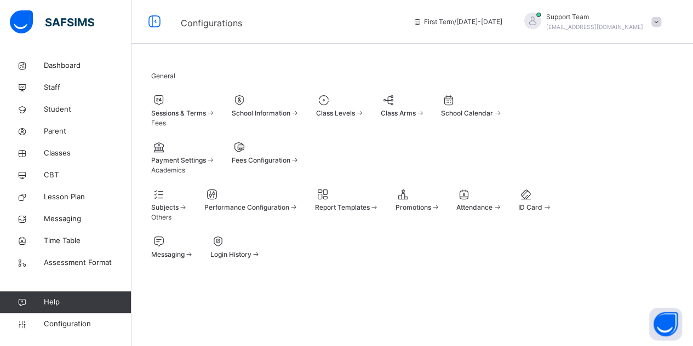
click at [364, 97] on div at bounding box center [340, 100] width 48 height 16
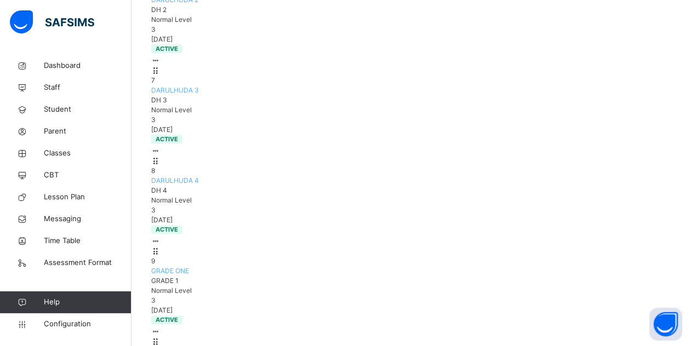
scroll to position [672, 0]
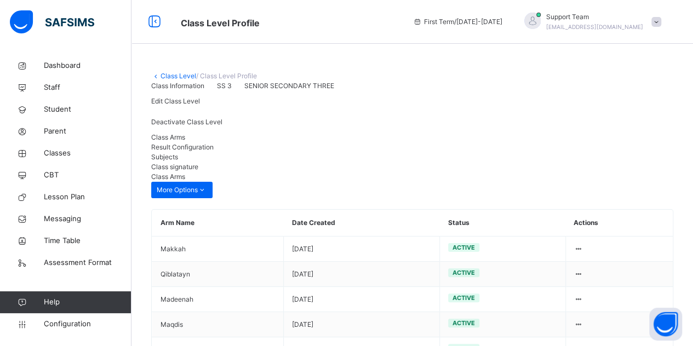
click at [238, 152] on div "Result Configuration" at bounding box center [412, 147] width 522 height 10
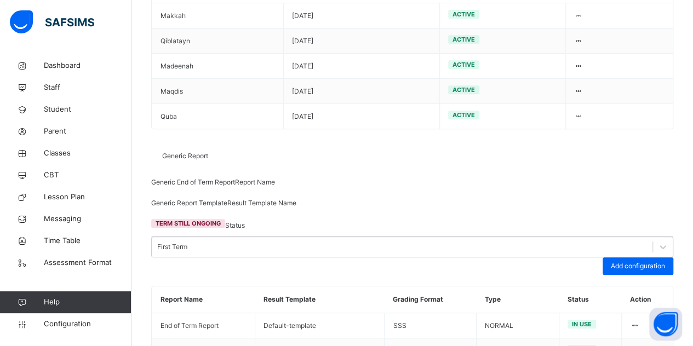
scroll to position [239, 0]
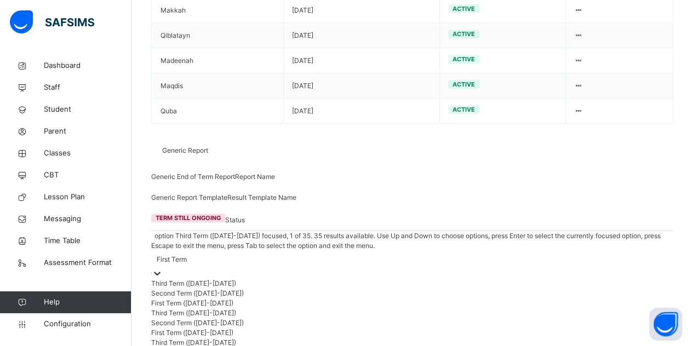
click at [243, 251] on div "First Term" at bounding box center [412, 259] width 522 height 17
click at [229, 308] on div "Third Term ([DATE]-[DATE])" at bounding box center [412, 313] width 522 height 10
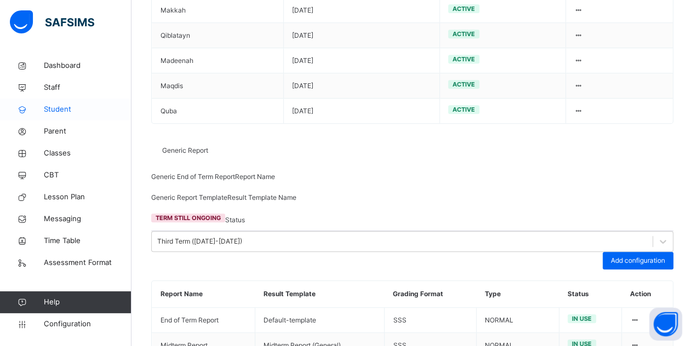
click at [59, 105] on span "Student" at bounding box center [88, 109] width 88 height 11
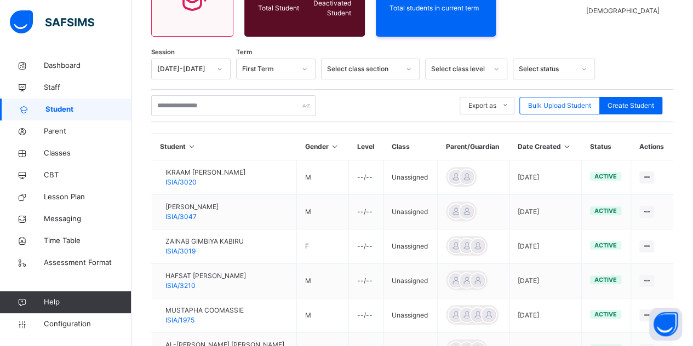
scroll to position [239, 0]
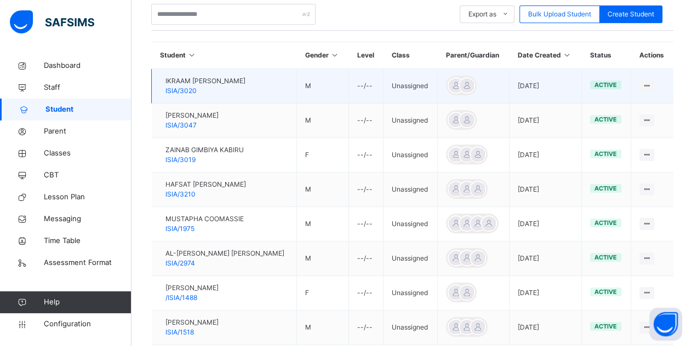
click at [197, 87] on span "ISIA/3020" at bounding box center [180, 91] width 31 height 8
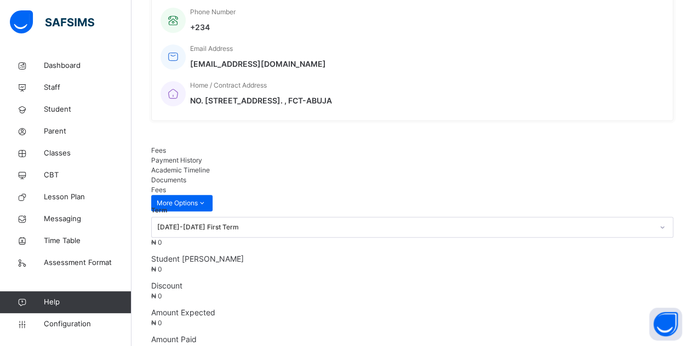
scroll to position [74, 0]
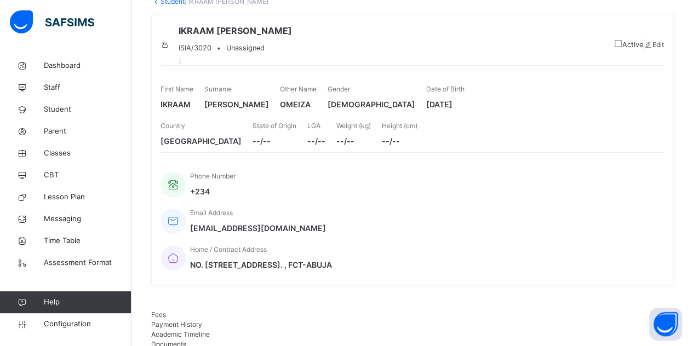
click at [265, 116] on div "Surname [PERSON_NAME]" at bounding box center [236, 97] width 65 height 37
click at [210, 330] on span "Academic Timeline" at bounding box center [180, 334] width 59 height 8
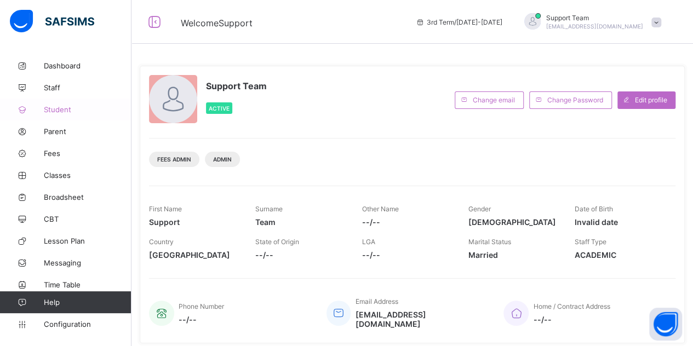
click at [61, 105] on span "Student" at bounding box center [88, 109] width 88 height 9
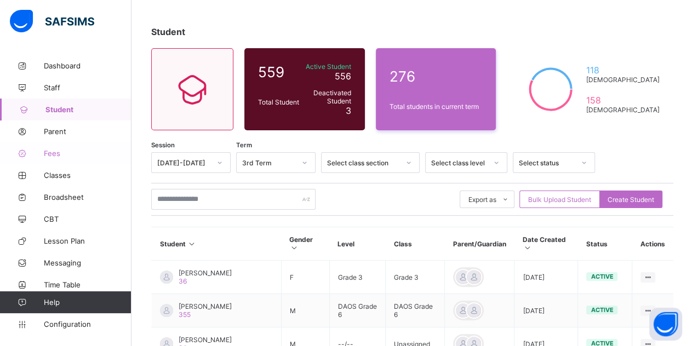
scroll to position [109, 0]
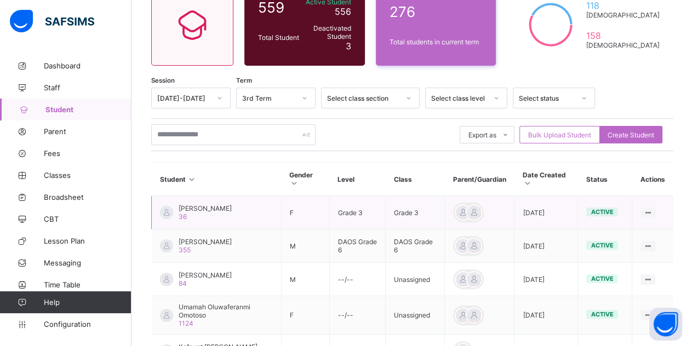
click at [218, 204] on span "Azeemah Ayomide Adeniyi" at bounding box center [204, 208] width 53 height 8
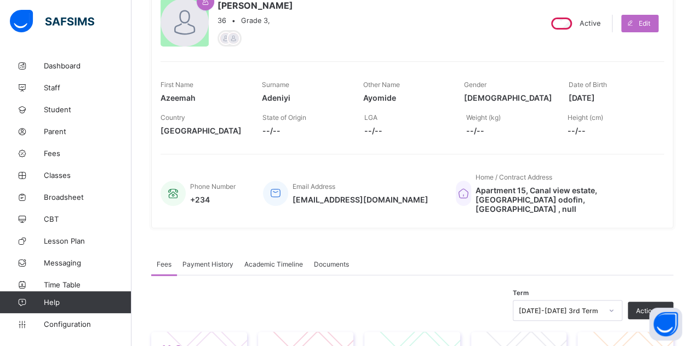
click at [286, 113] on span "State of Origin" at bounding box center [284, 117] width 44 height 8
click at [274, 260] on span "Academic Timeline" at bounding box center [273, 264] width 59 height 8
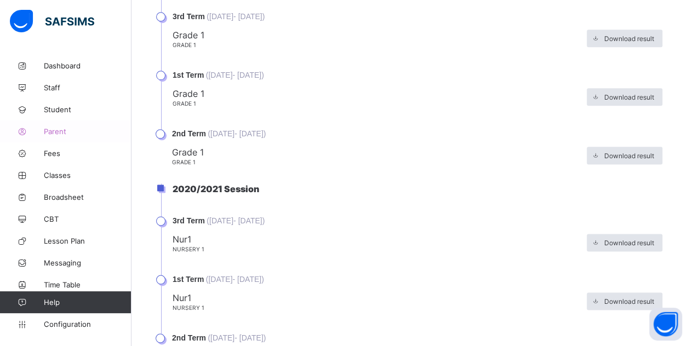
scroll to position [508, 0]
